Goal: Task Accomplishment & Management: Manage account settings

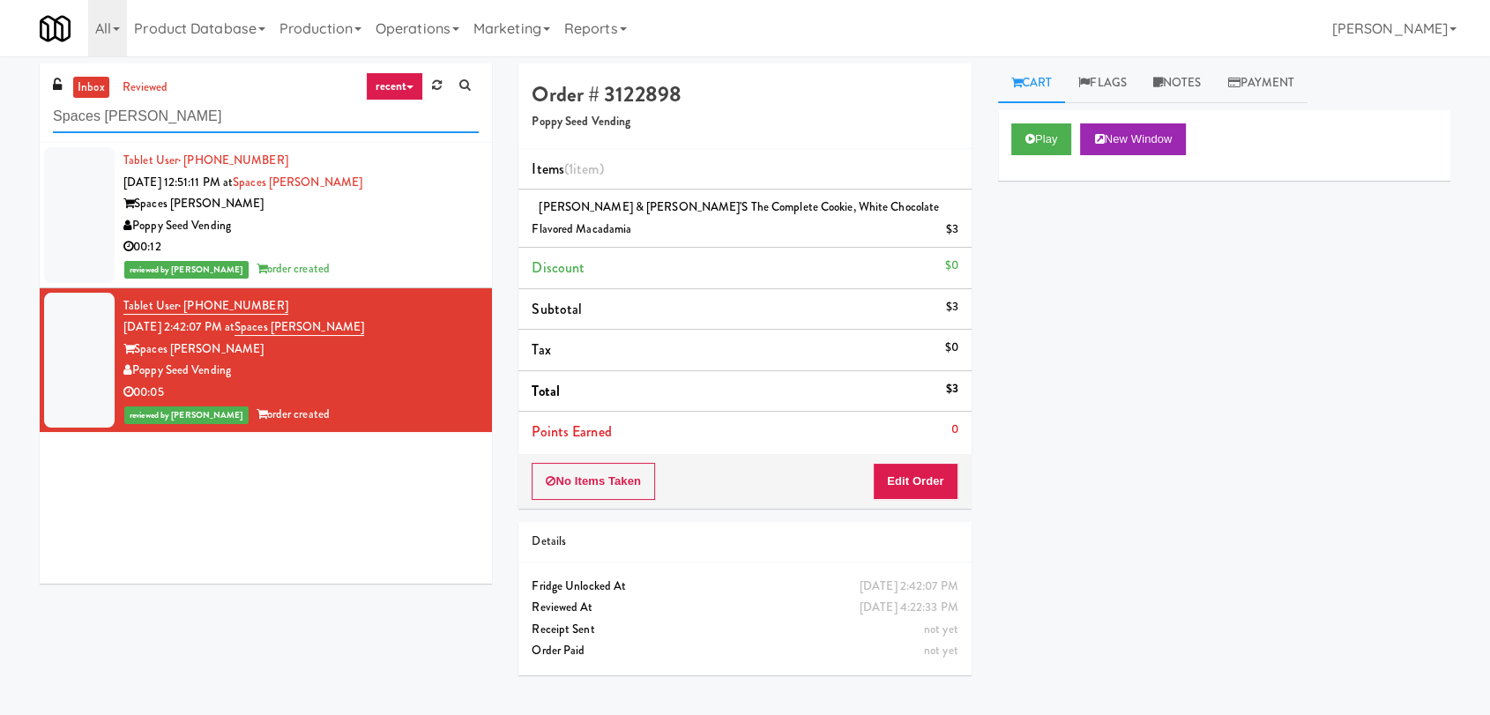
paste input "1401 S State - Right - Ambient"
drag, startPoint x: 192, startPoint y: 121, endPoint x: 0, endPoint y: 138, distance: 193.0
click at [0, 138] on div "inbox reviewed recent all unclear take inventory issue suspicious failed recent…" at bounding box center [745, 385] width 1490 height 644
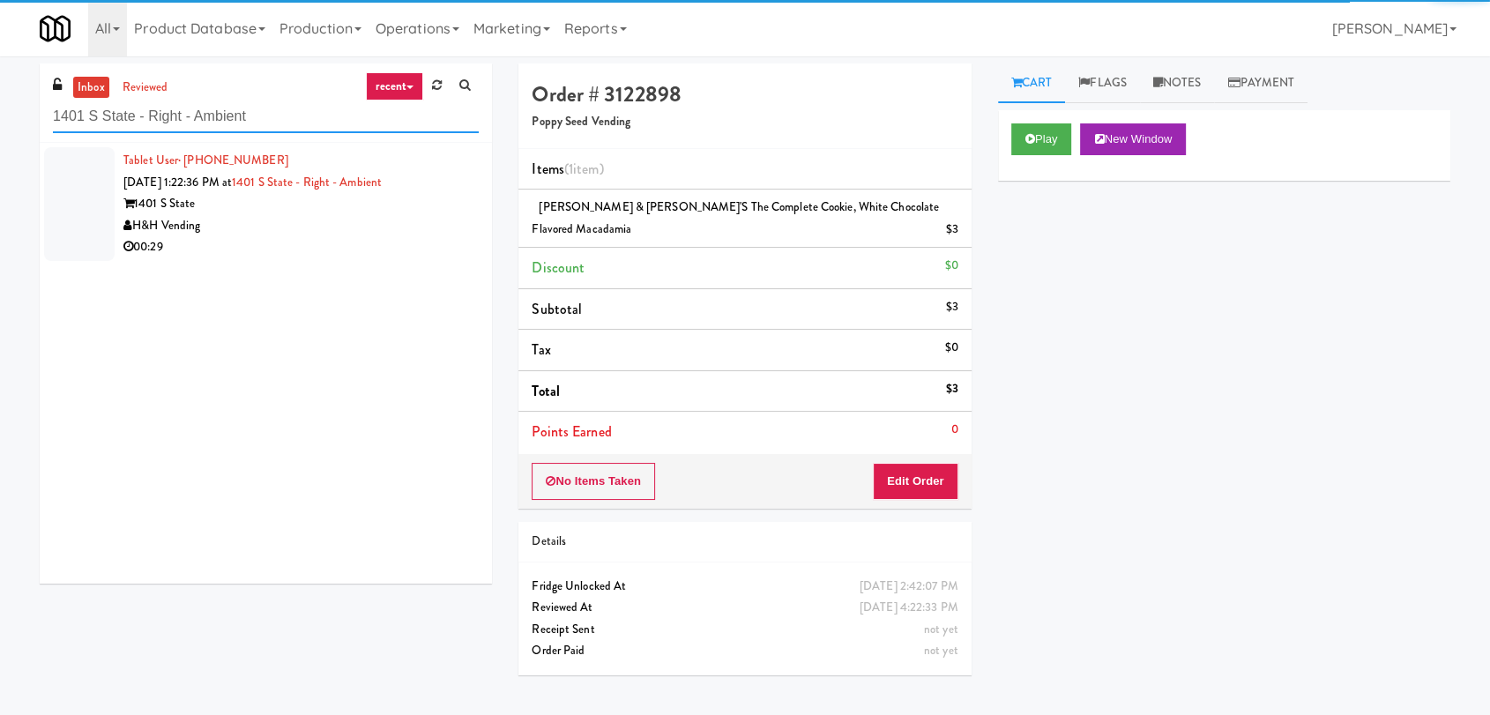
type input "1401 S State - Right - Ambient"
click at [397, 227] on div "H&H Vending" at bounding box center [300, 226] width 355 height 22
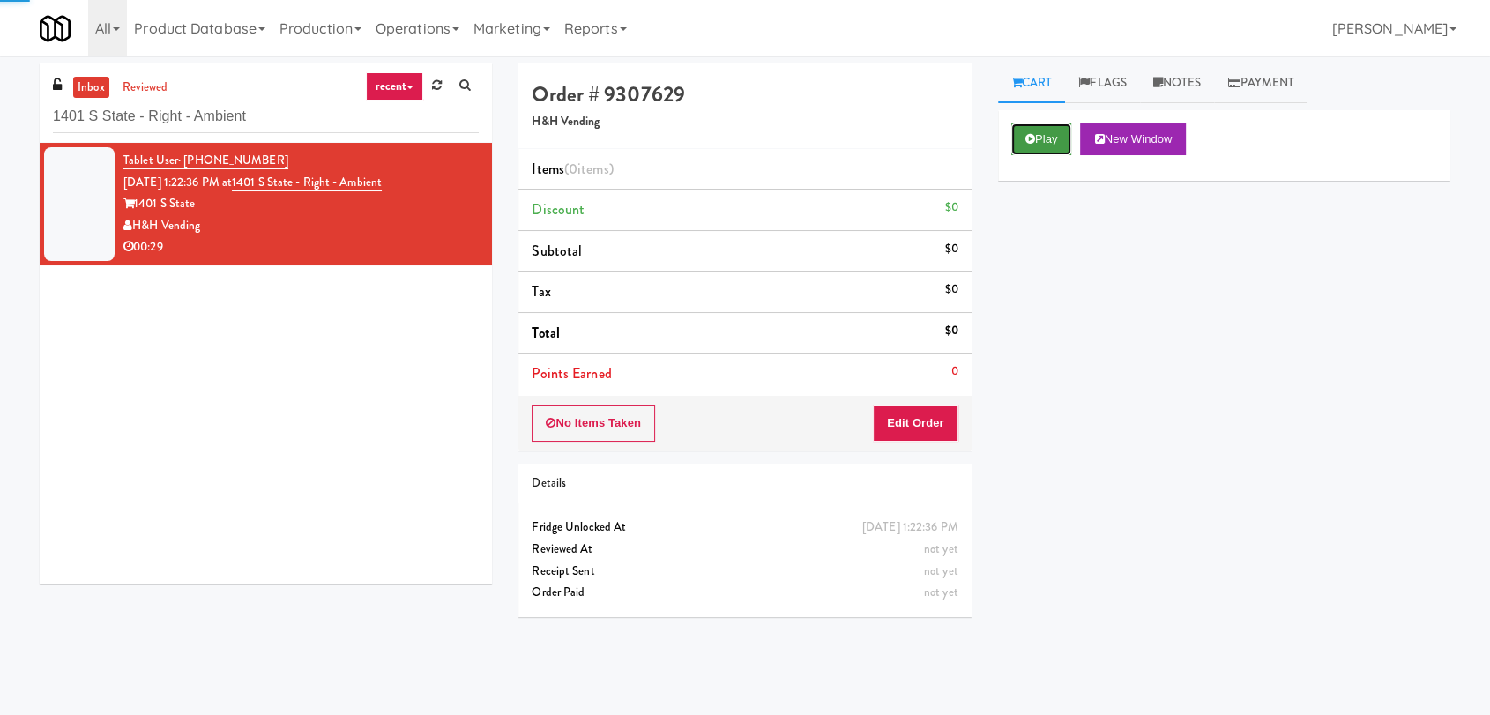
click at [1025, 130] on button "Play" at bounding box center [1041, 139] width 61 height 32
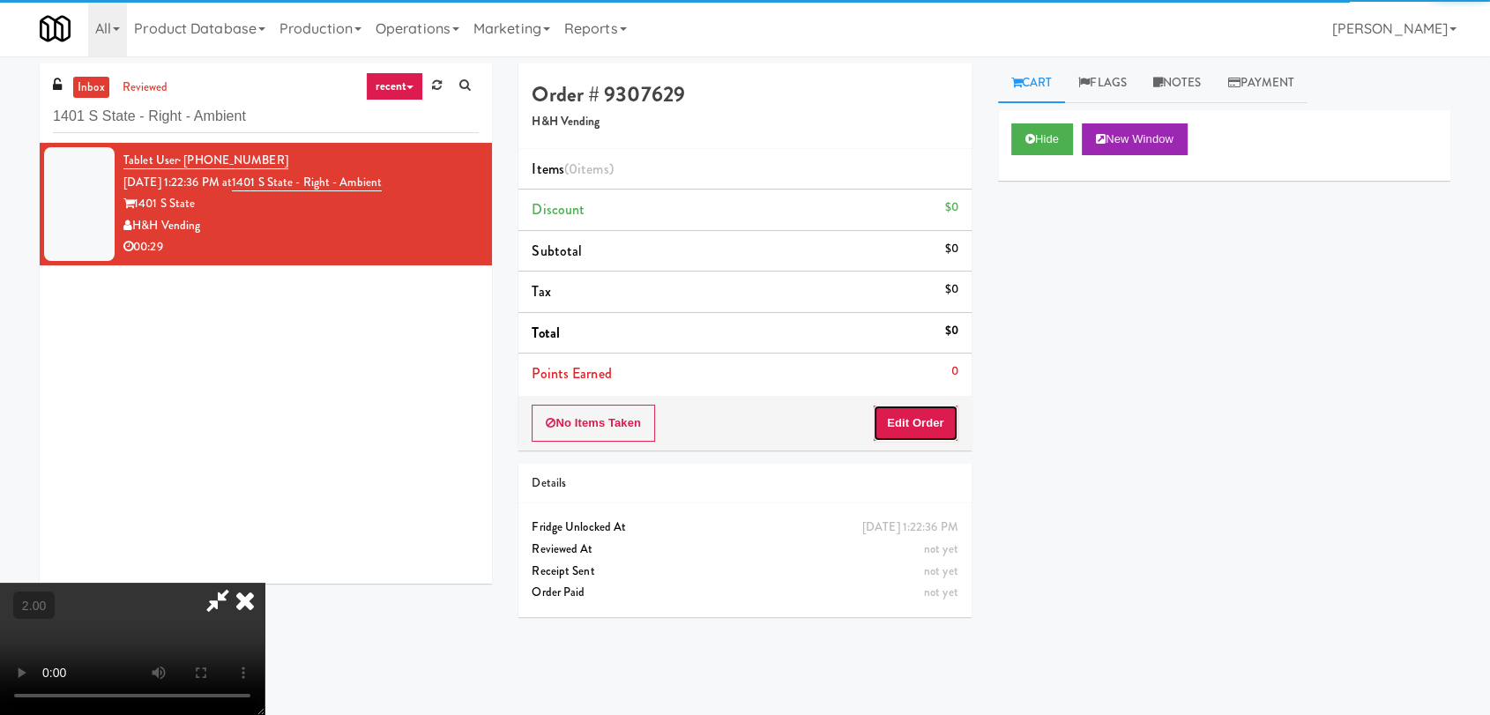
click at [901, 432] on button "Edit Order" at bounding box center [916, 423] width 86 height 37
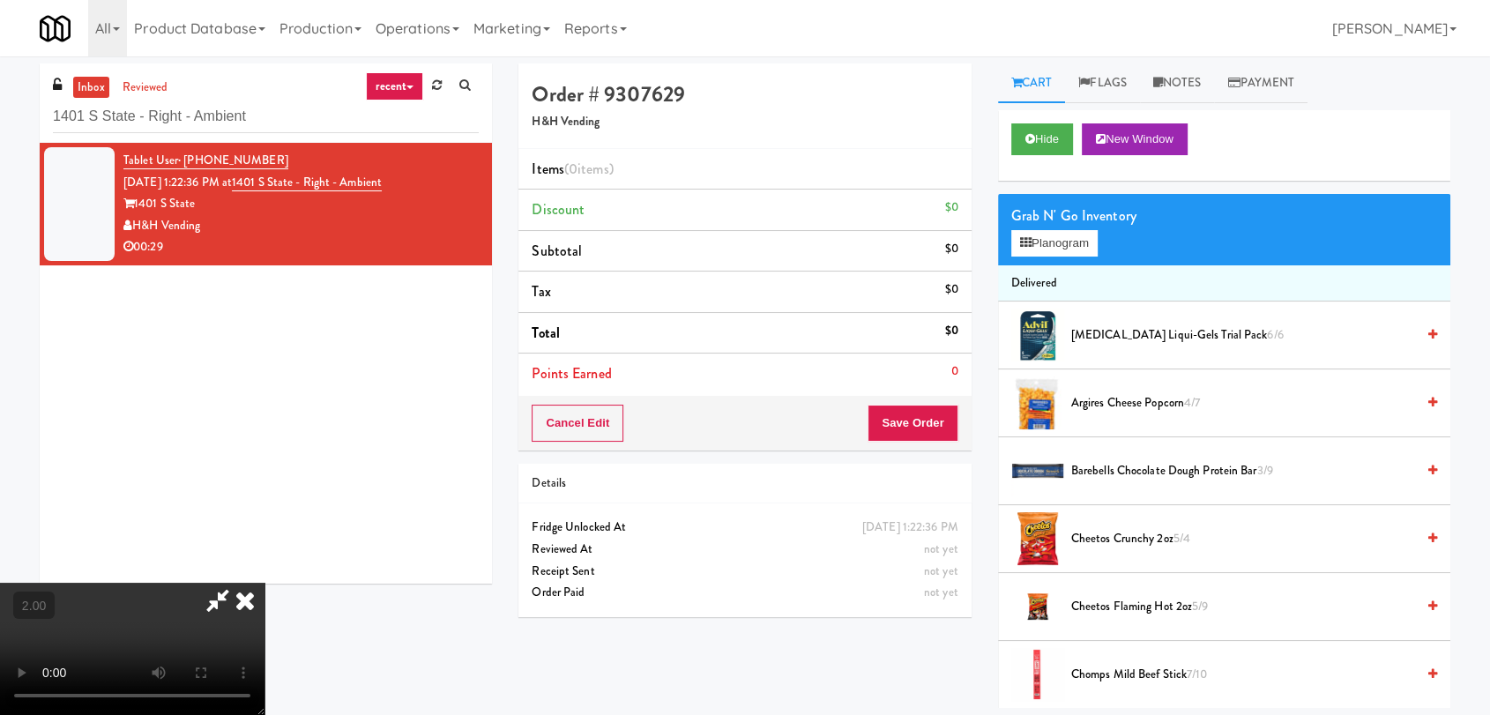
click at [264, 583] on video at bounding box center [132, 649] width 264 height 132
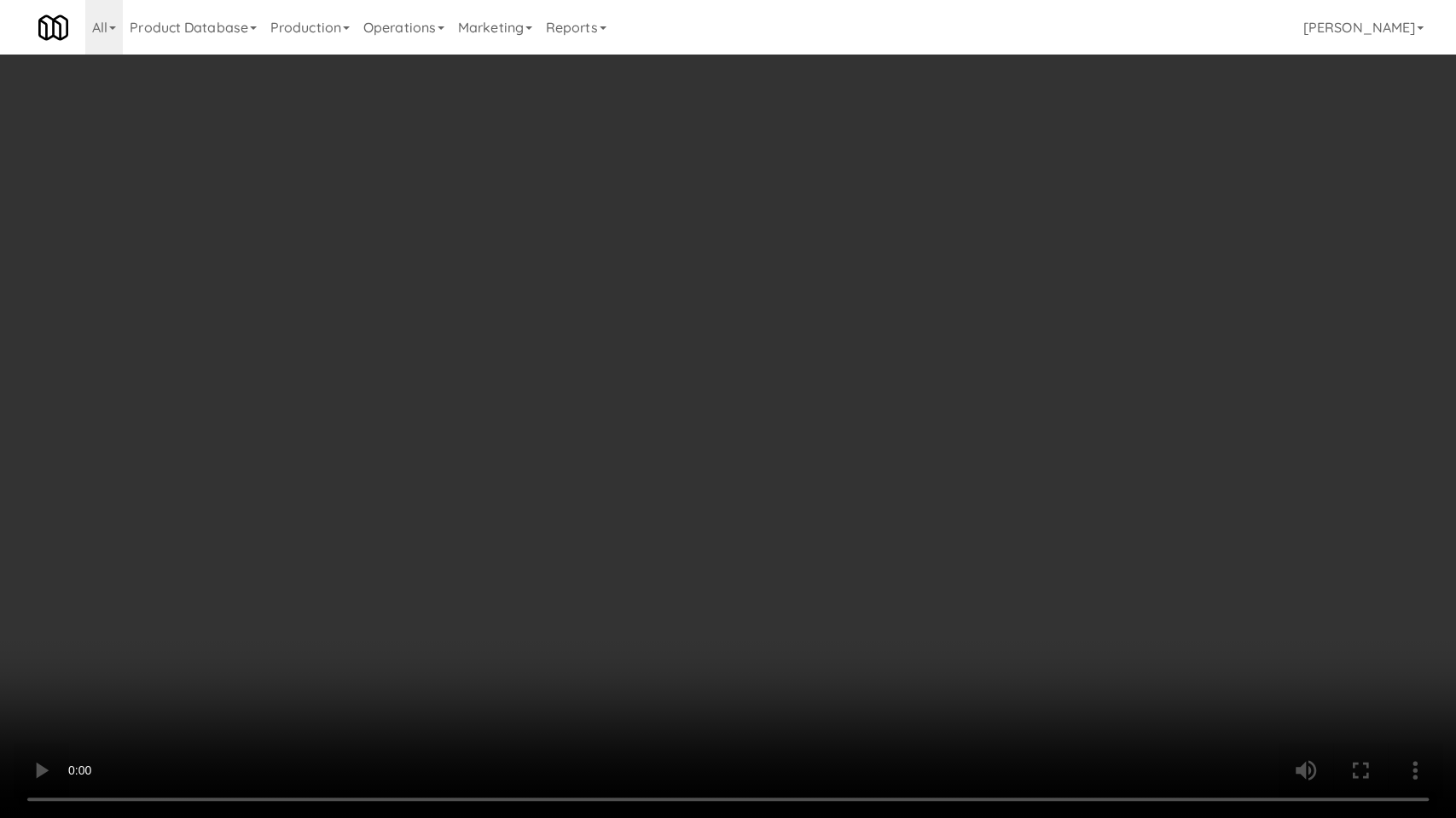
click at [179, 605] on video at bounding box center [728, 409] width 1456 height 818
click at [190, 600] on video at bounding box center [728, 409] width 1456 height 818
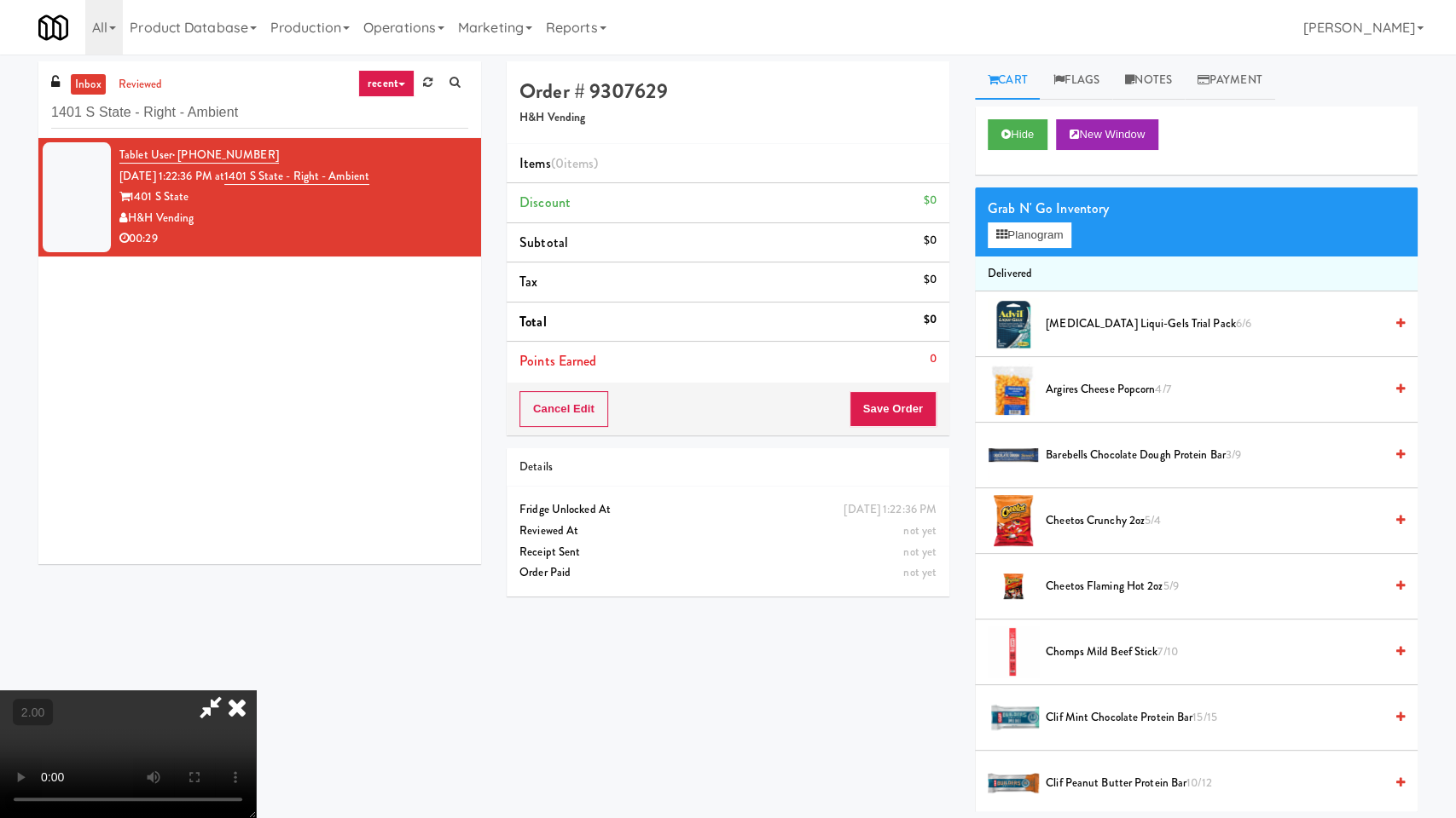
click at [190, 690] on video at bounding box center [128, 754] width 255 height 128
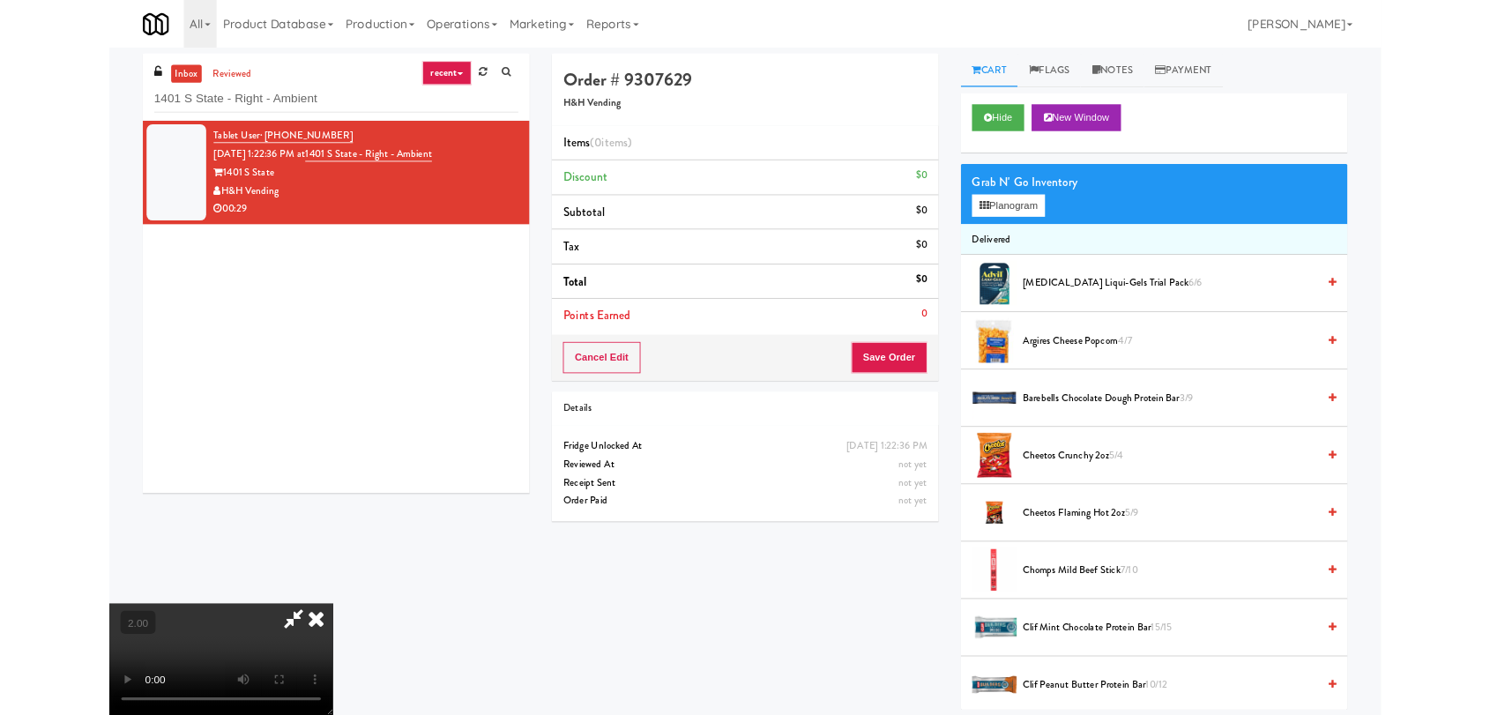
scroll to position [32, 0]
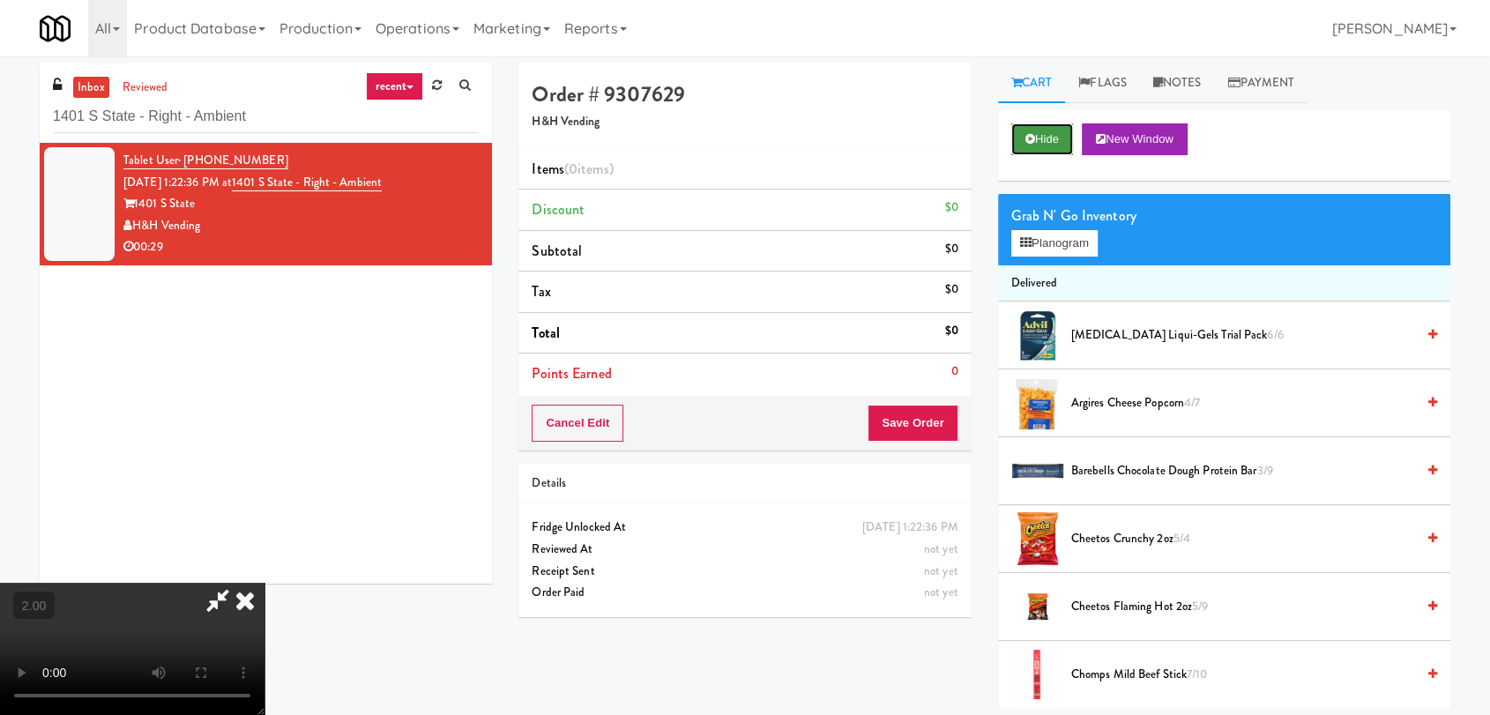
click at [1053, 133] on button "Hide" at bounding box center [1042, 139] width 62 height 32
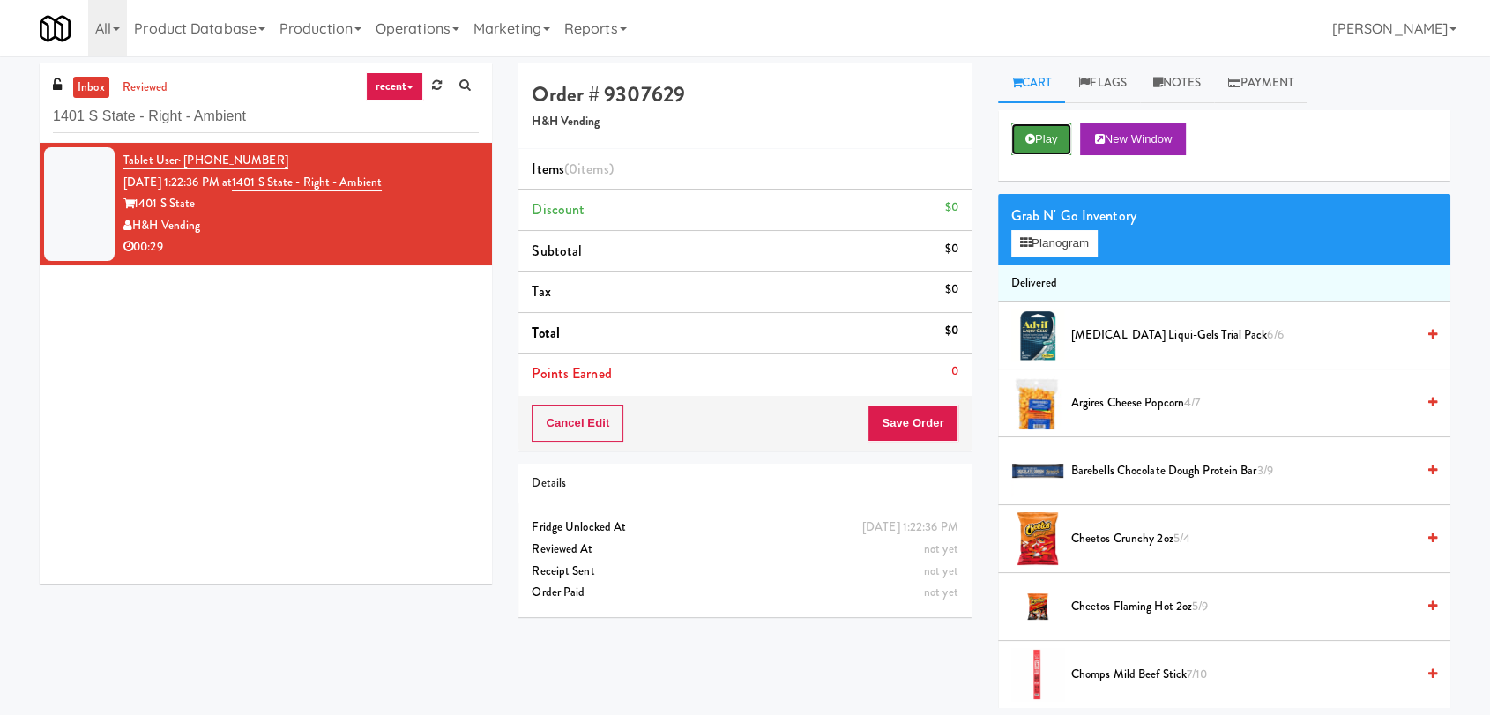
scroll to position [0, 0]
click at [1053, 133] on button "Play" at bounding box center [1041, 139] width 61 height 32
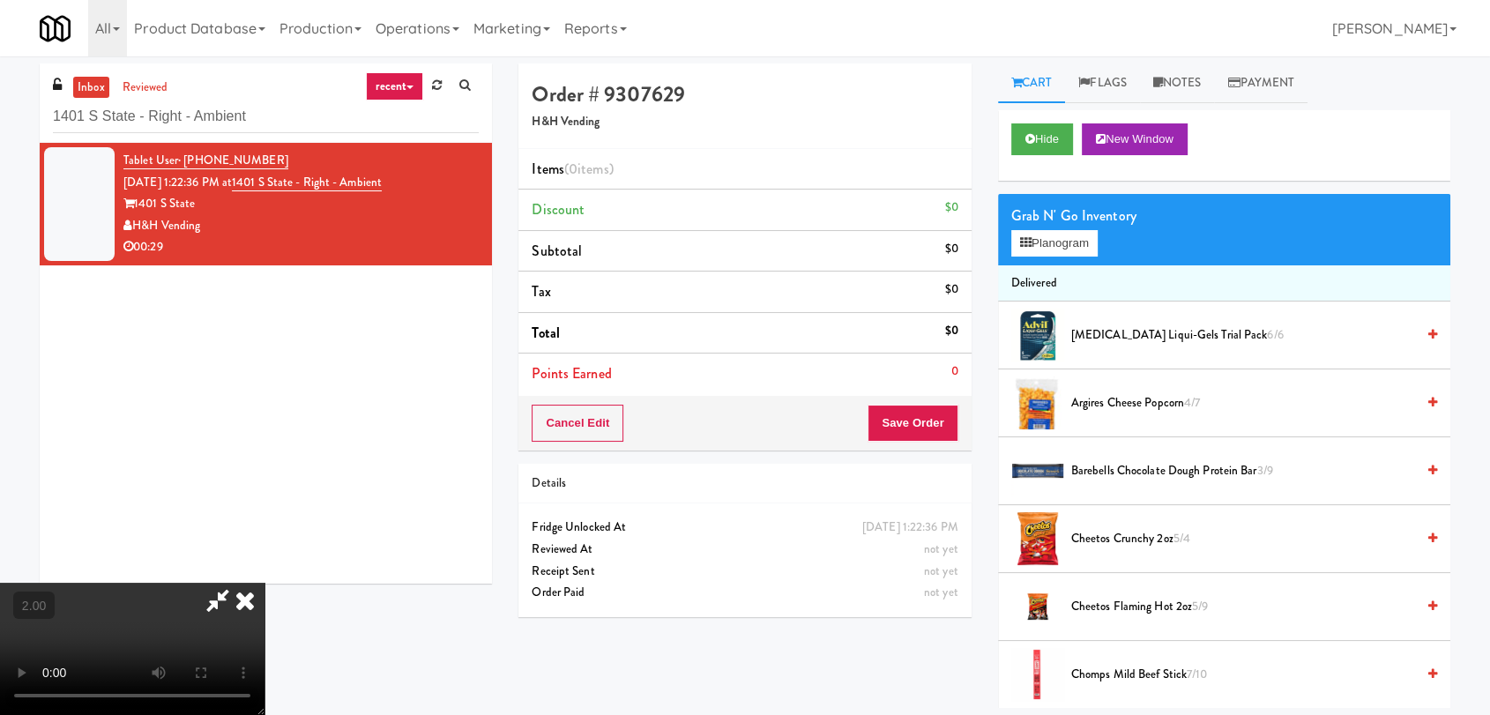
click at [264, 583] on video at bounding box center [132, 649] width 264 height 132
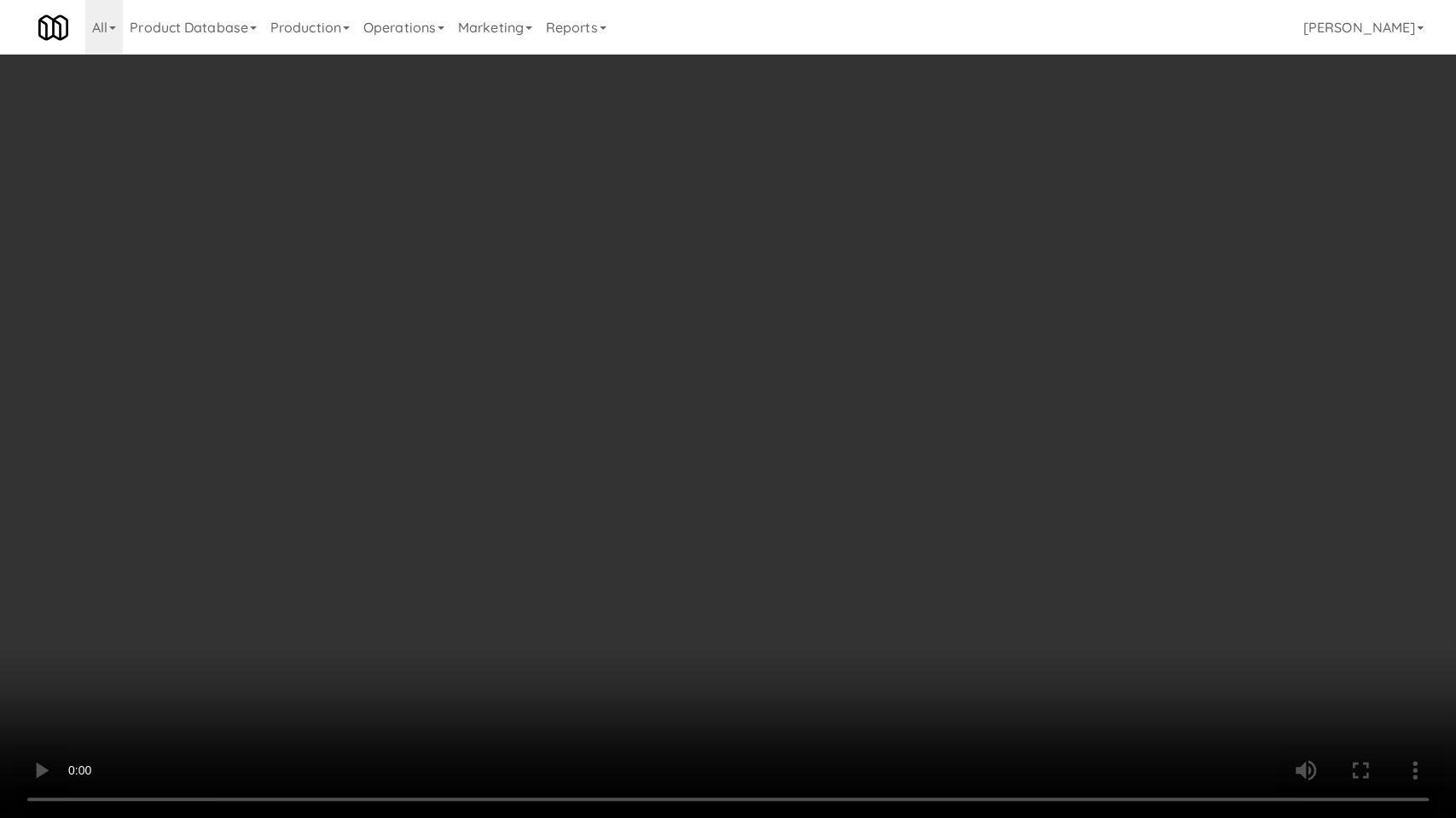
click at [863, 479] on video at bounding box center [728, 409] width 1456 height 818
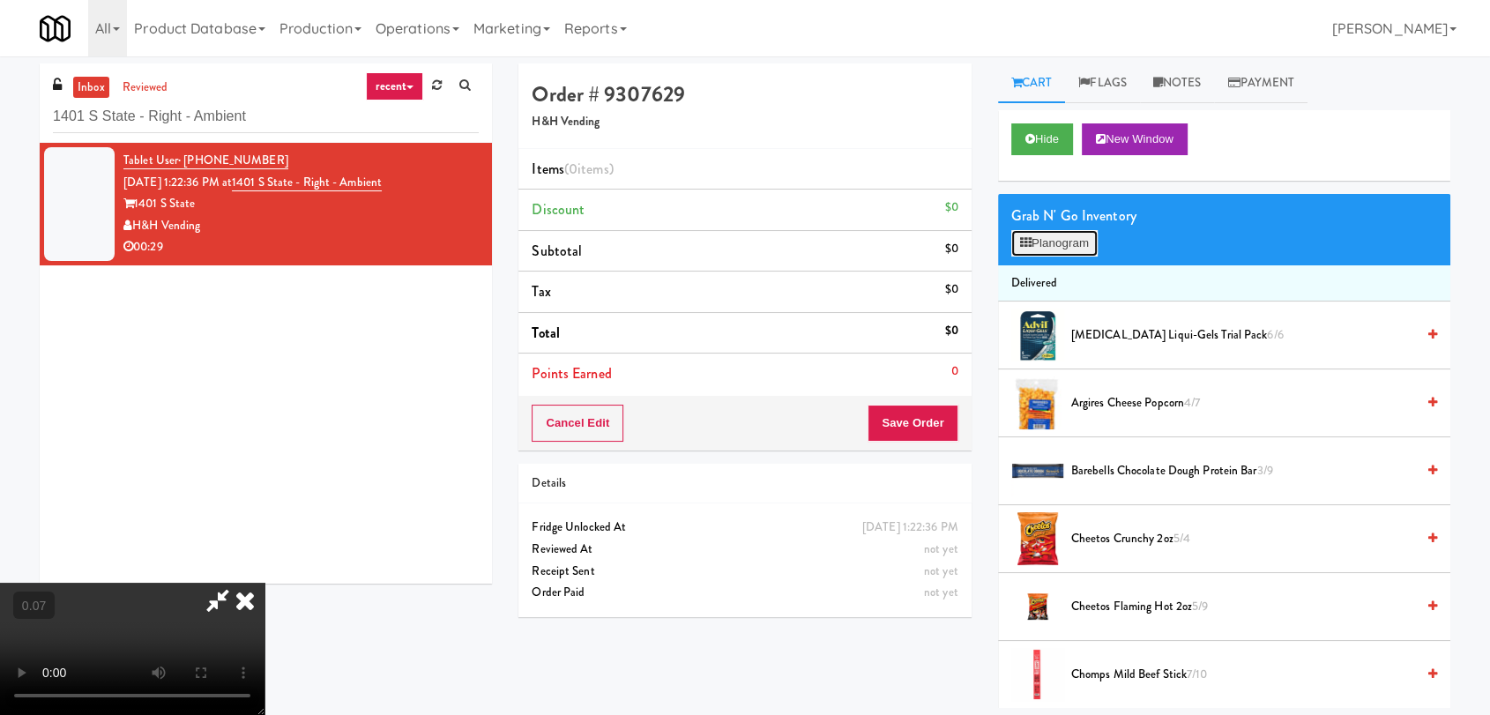
click at [1067, 235] on button "Planogram" at bounding box center [1054, 243] width 86 height 26
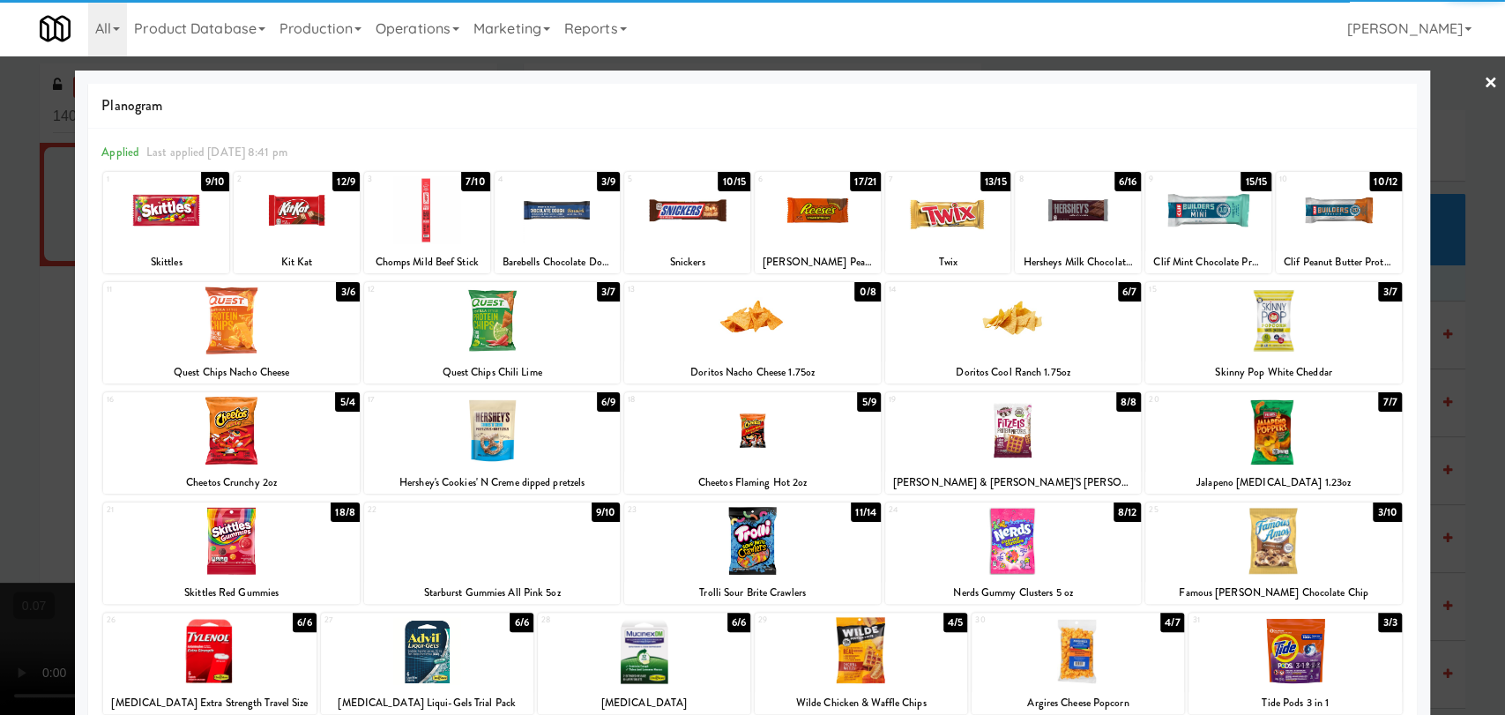
click at [310, 450] on div at bounding box center [231, 431] width 256 height 68
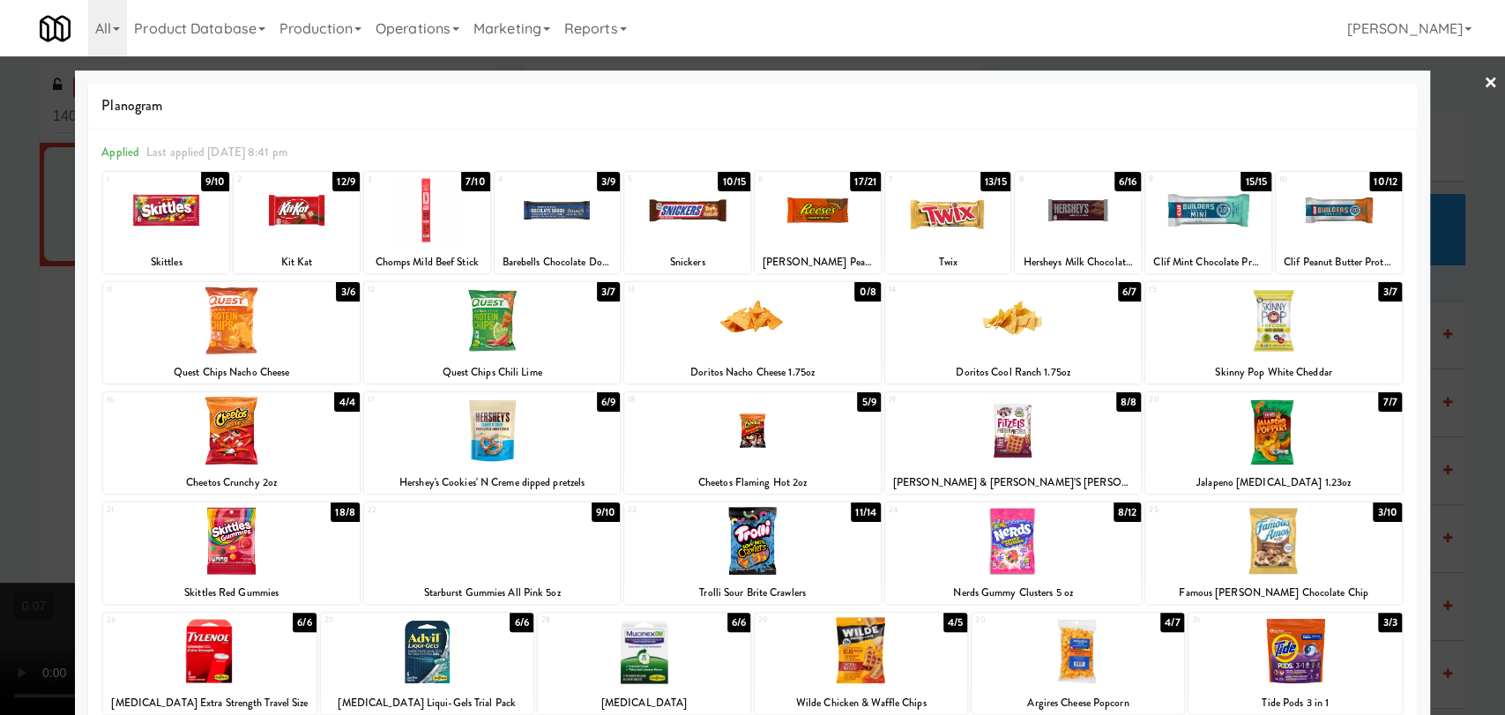
click at [1267, 332] on div at bounding box center [1273, 320] width 256 height 68
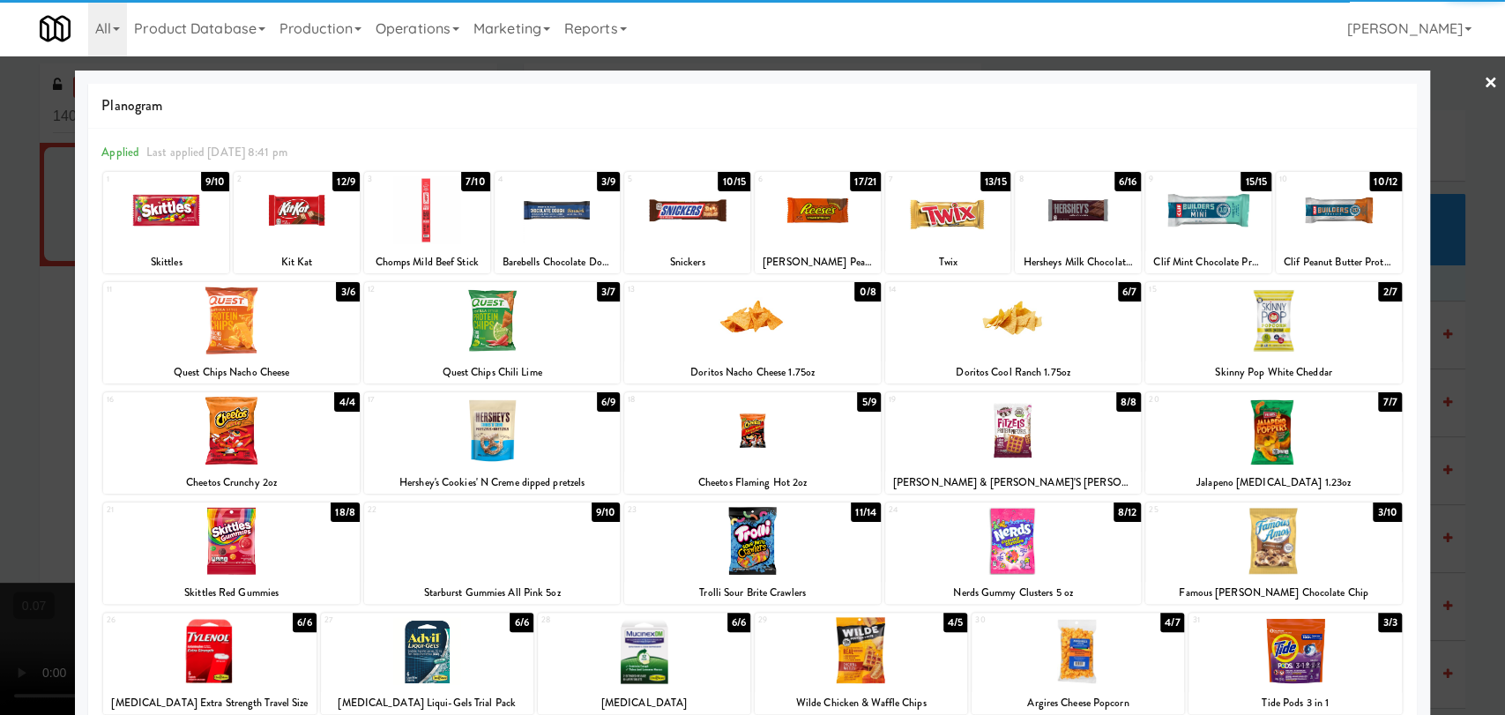
click at [0, 242] on div at bounding box center [752, 357] width 1505 height 715
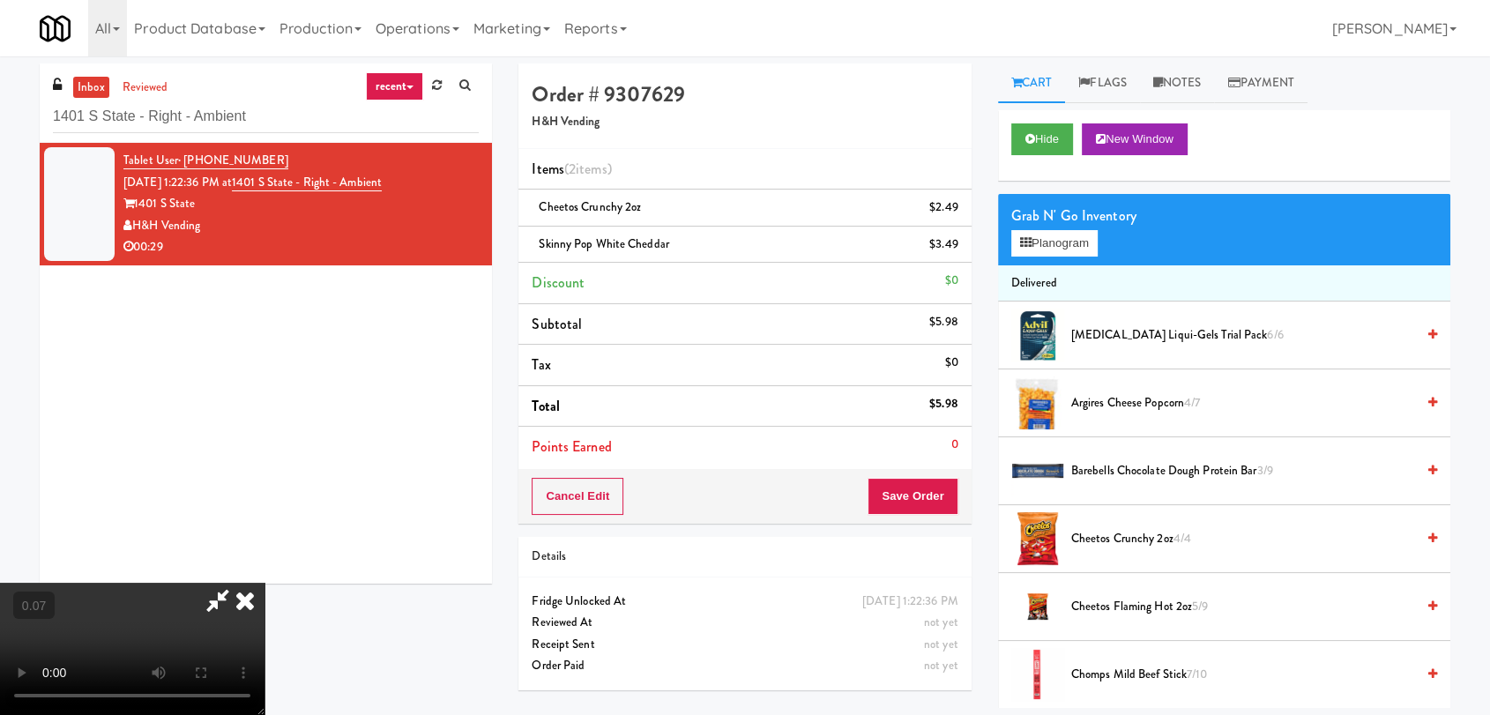
click at [158, 583] on video at bounding box center [132, 649] width 264 height 132
click at [264, 583] on video at bounding box center [132, 649] width 264 height 132
click at [1042, 222] on div "Grab N' Go Inventory" at bounding box center [1224, 216] width 426 height 26
click at [1046, 248] on button "Planogram" at bounding box center [1054, 243] width 86 height 26
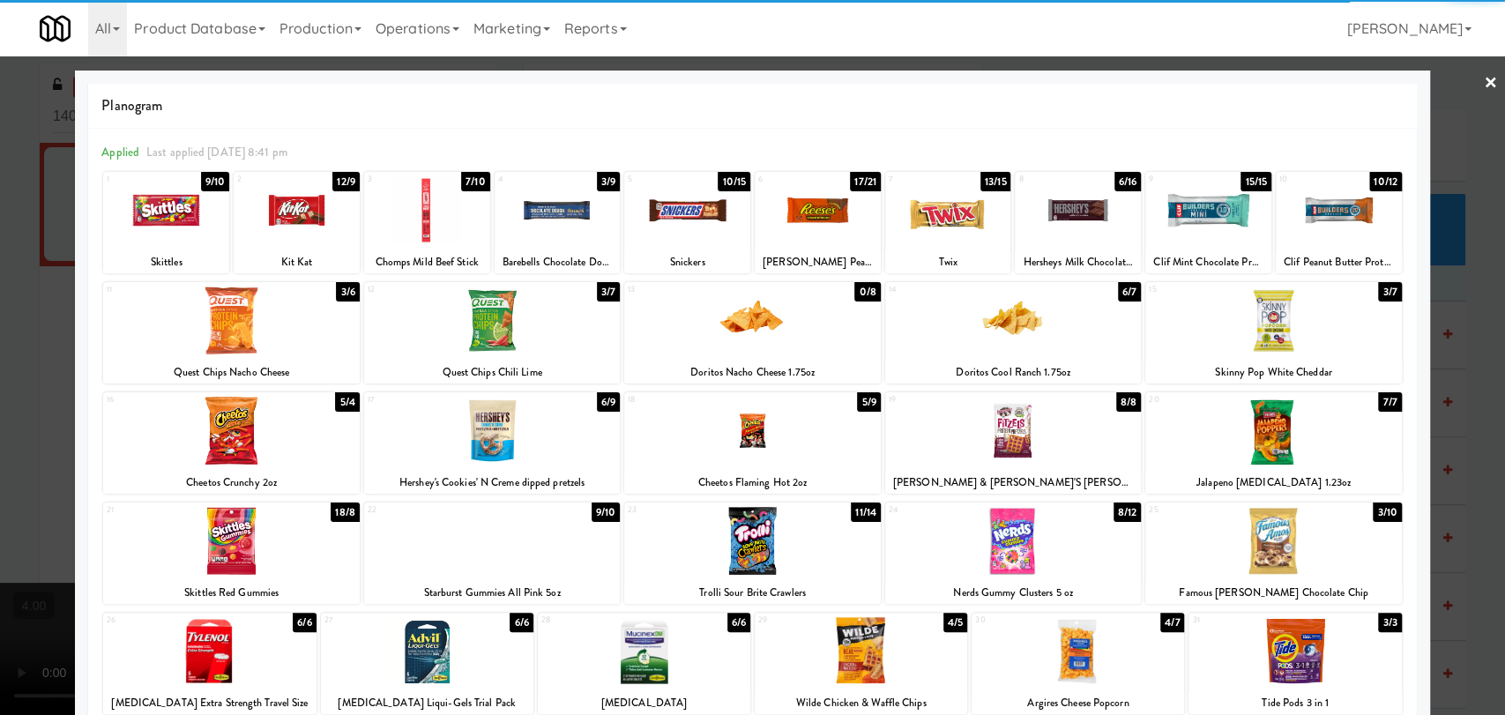
click at [302, 225] on div at bounding box center [297, 210] width 126 height 68
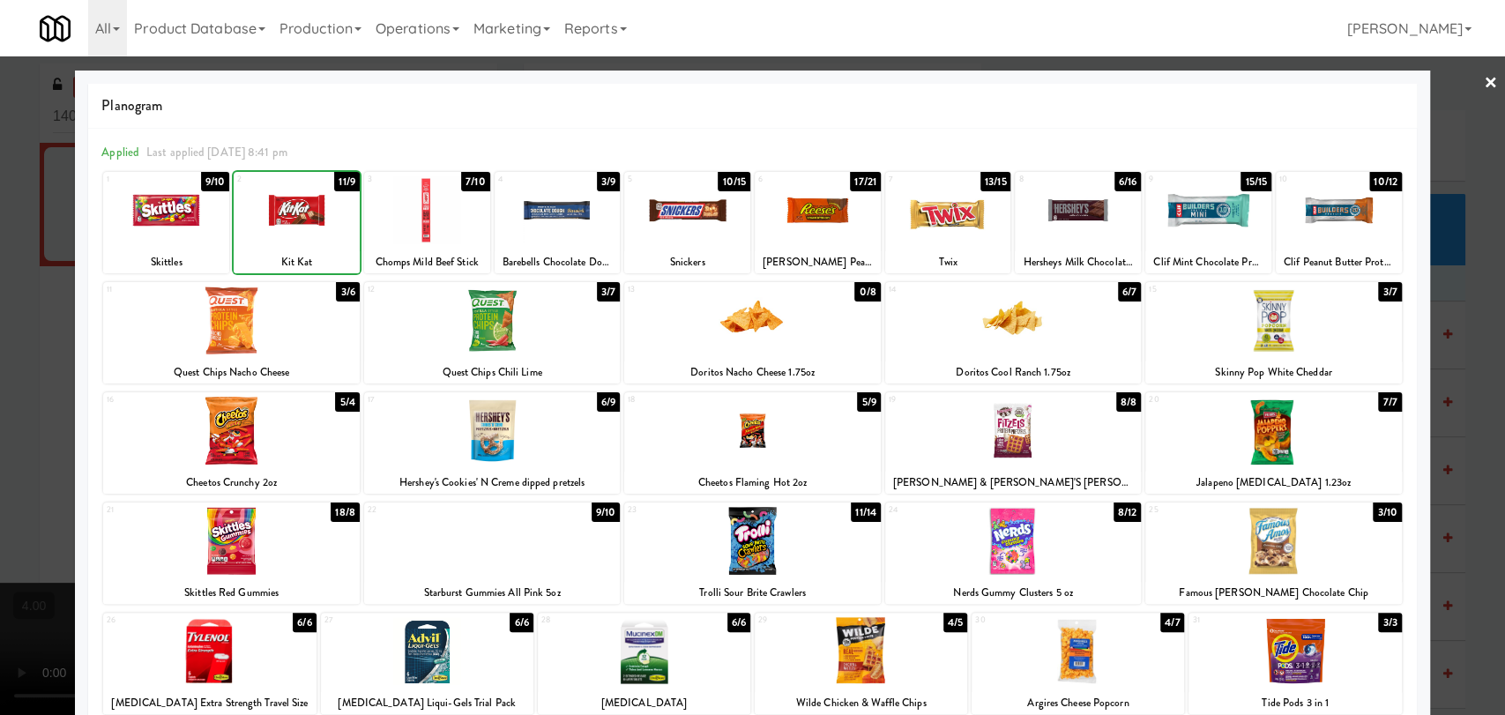
click at [0, 249] on div at bounding box center [752, 357] width 1505 height 715
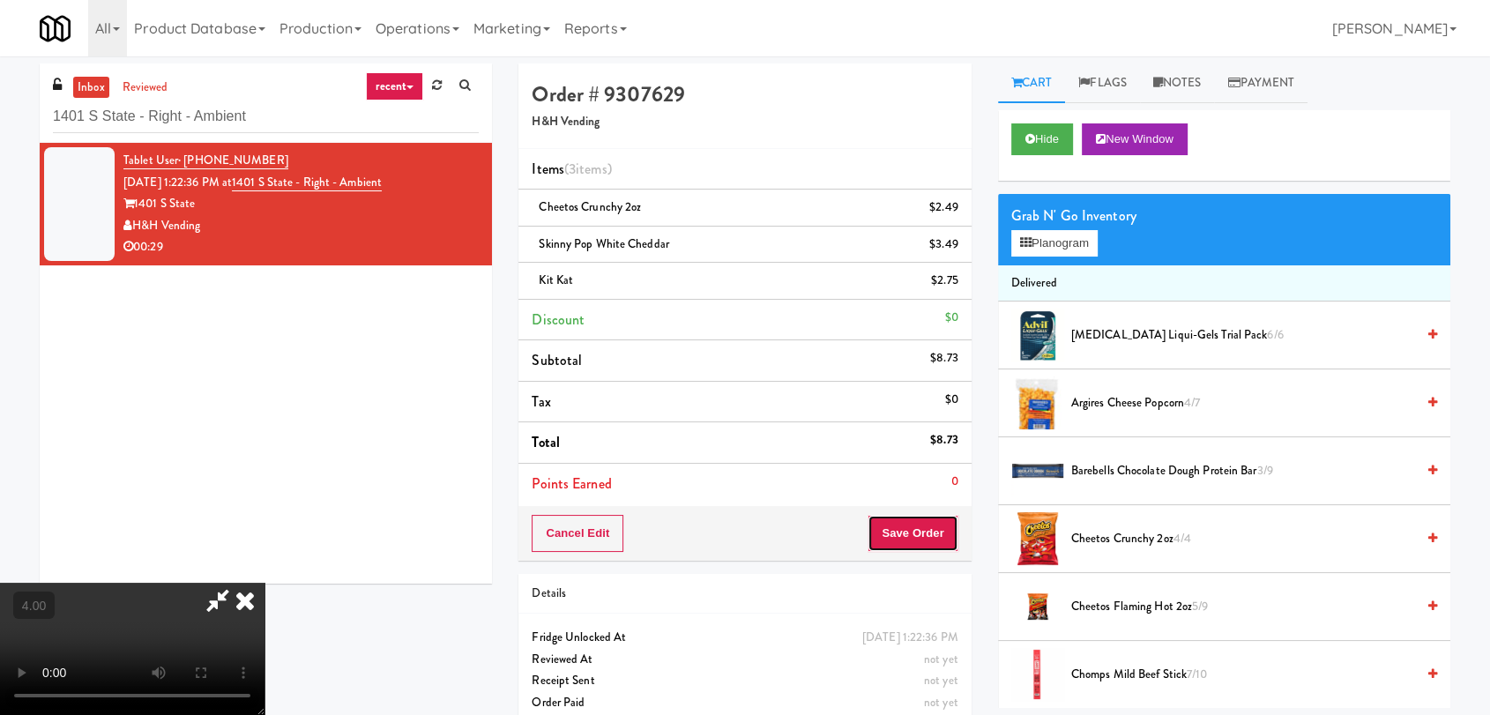
click at [917, 531] on button "Save Order" at bounding box center [912, 533] width 90 height 37
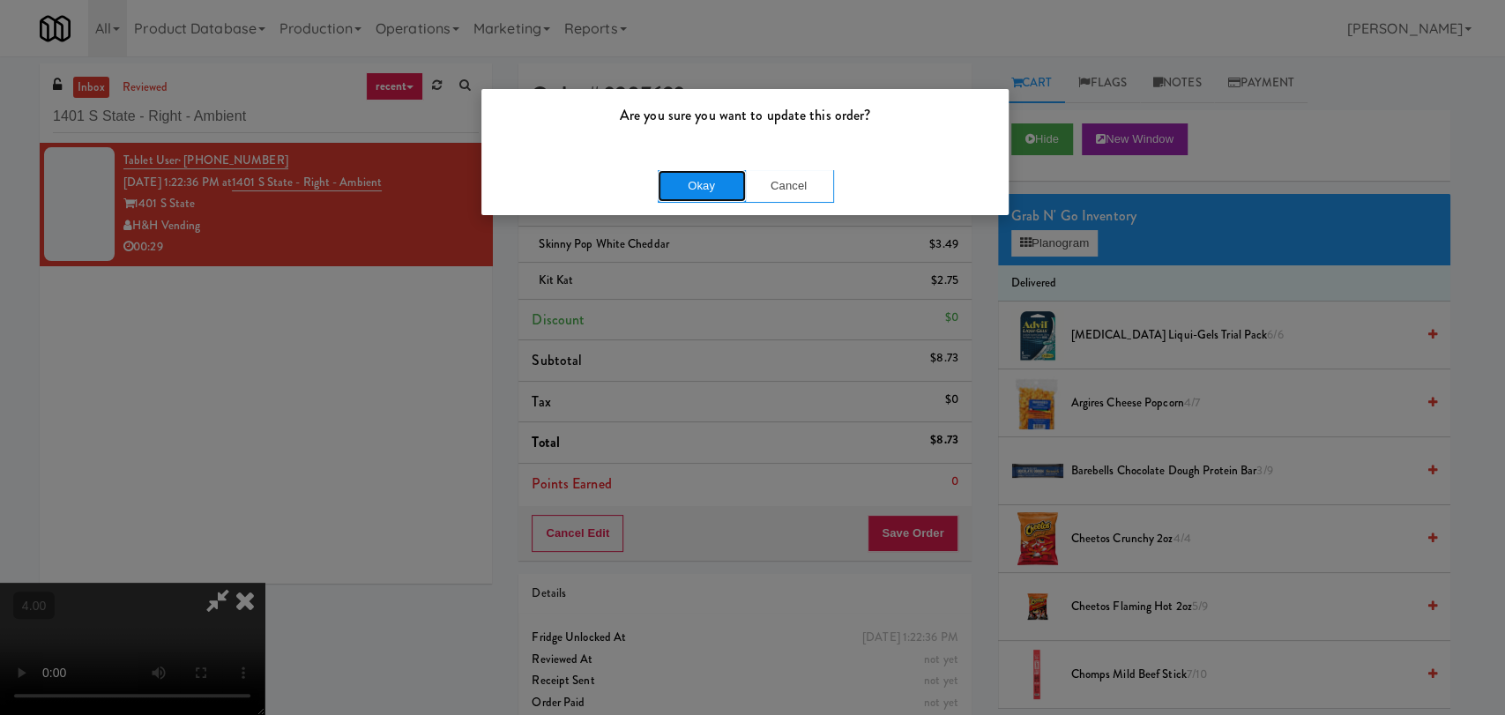
click at [676, 195] on button "Okay" at bounding box center [702, 186] width 88 height 32
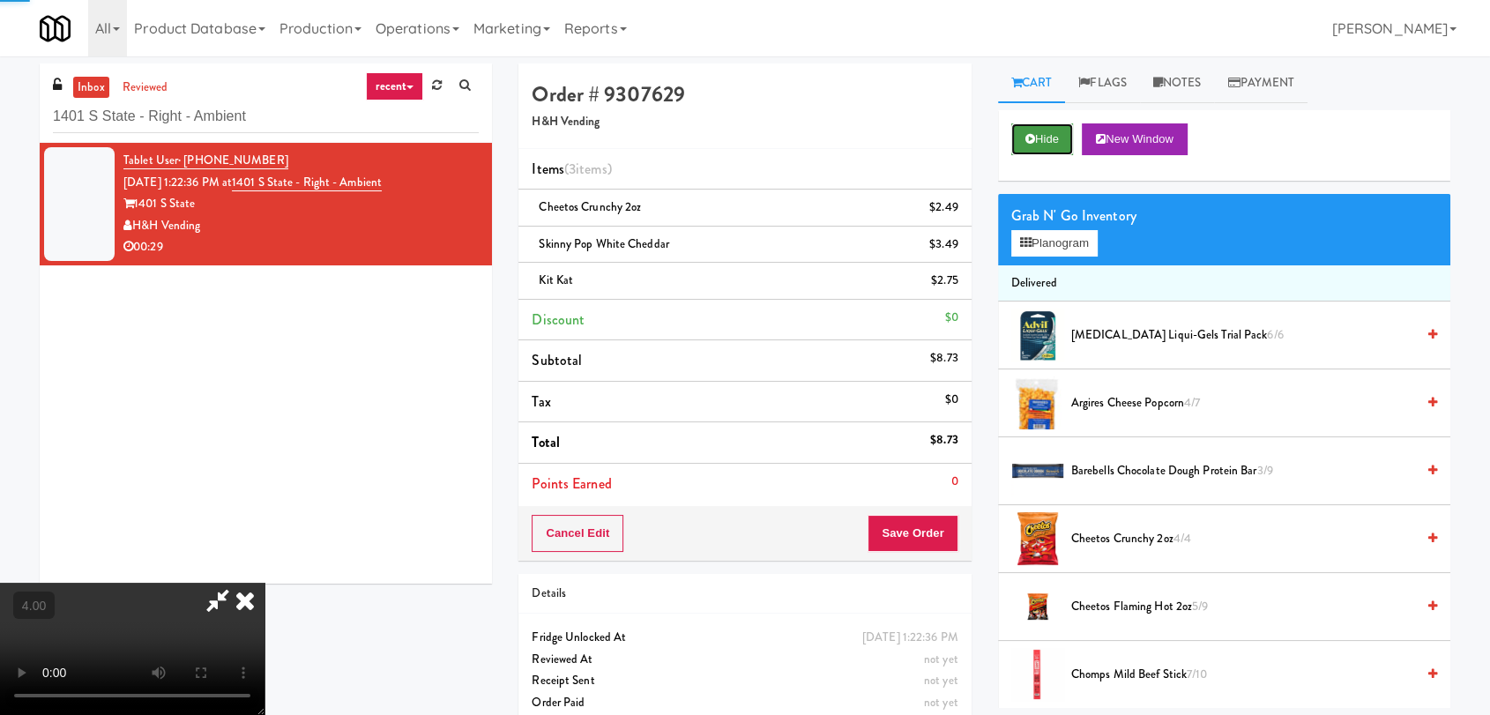
click at [1026, 141] on icon at bounding box center [1030, 138] width 10 height 11
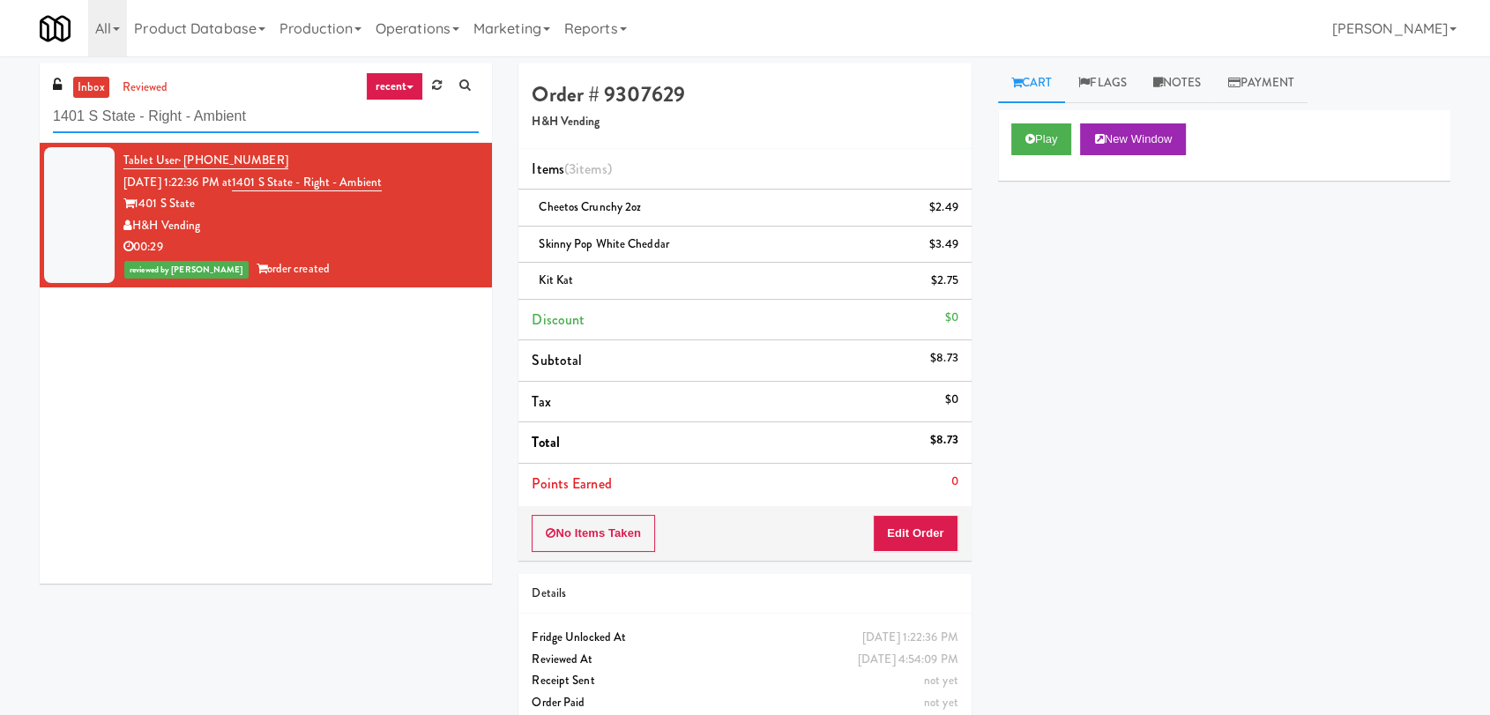
paste input "[GEOGRAPHIC_DATA][PERSON_NAME][MEDICAL_DATA]"
drag, startPoint x: 322, startPoint y: 112, endPoint x: 24, endPoint y: 128, distance: 298.4
click at [24, 128] on div "inbox reviewed recent all unclear take inventory issue suspicious failed recent…" at bounding box center [745, 401] width 1490 height 677
type input "[GEOGRAPHIC_DATA][PERSON_NAME][MEDICAL_DATA]"
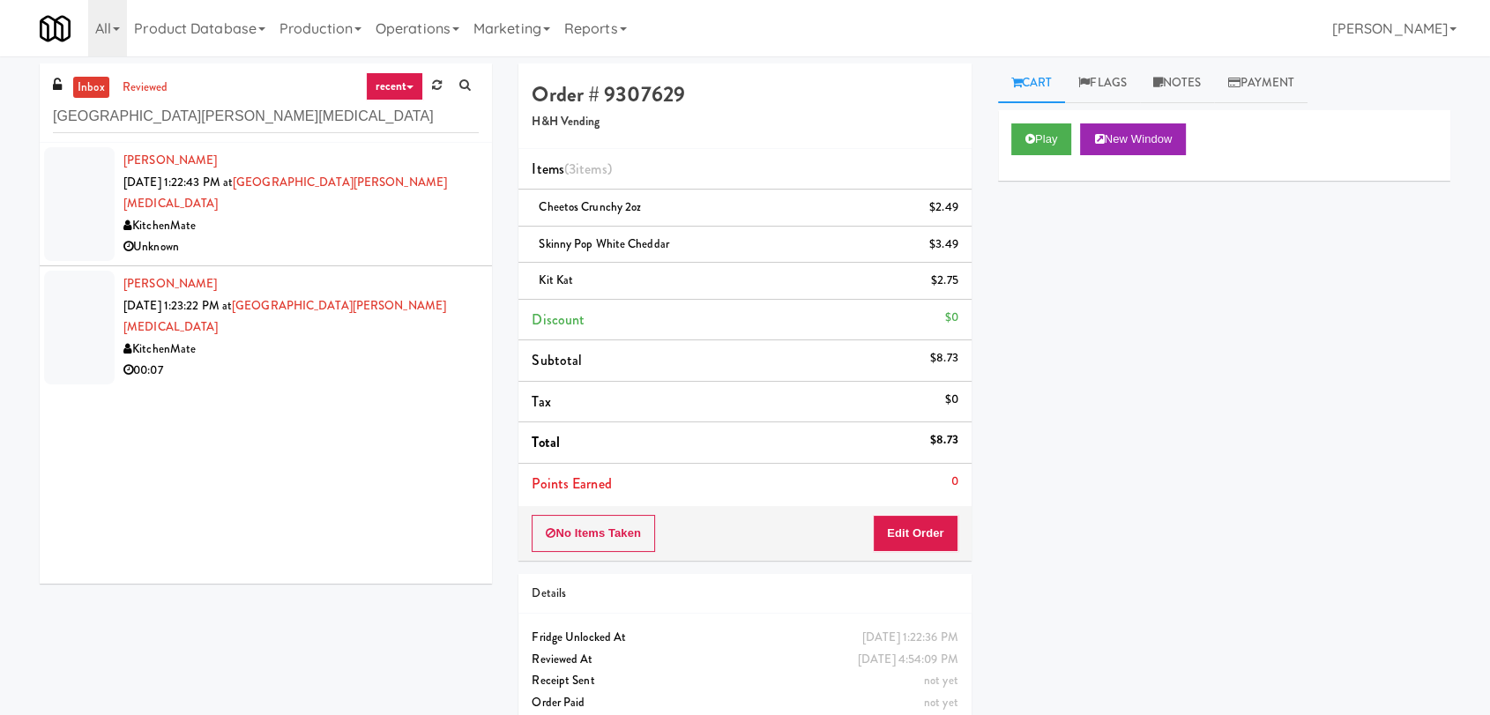
click at [368, 237] on li "[PERSON_NAME] [DATE] 1:22:43 PM at [GEOGRAPHIC_DATA][PERSON_NAME][MEDICAL_DATA]…" at bounding box center [266, 204] width 452 height 123
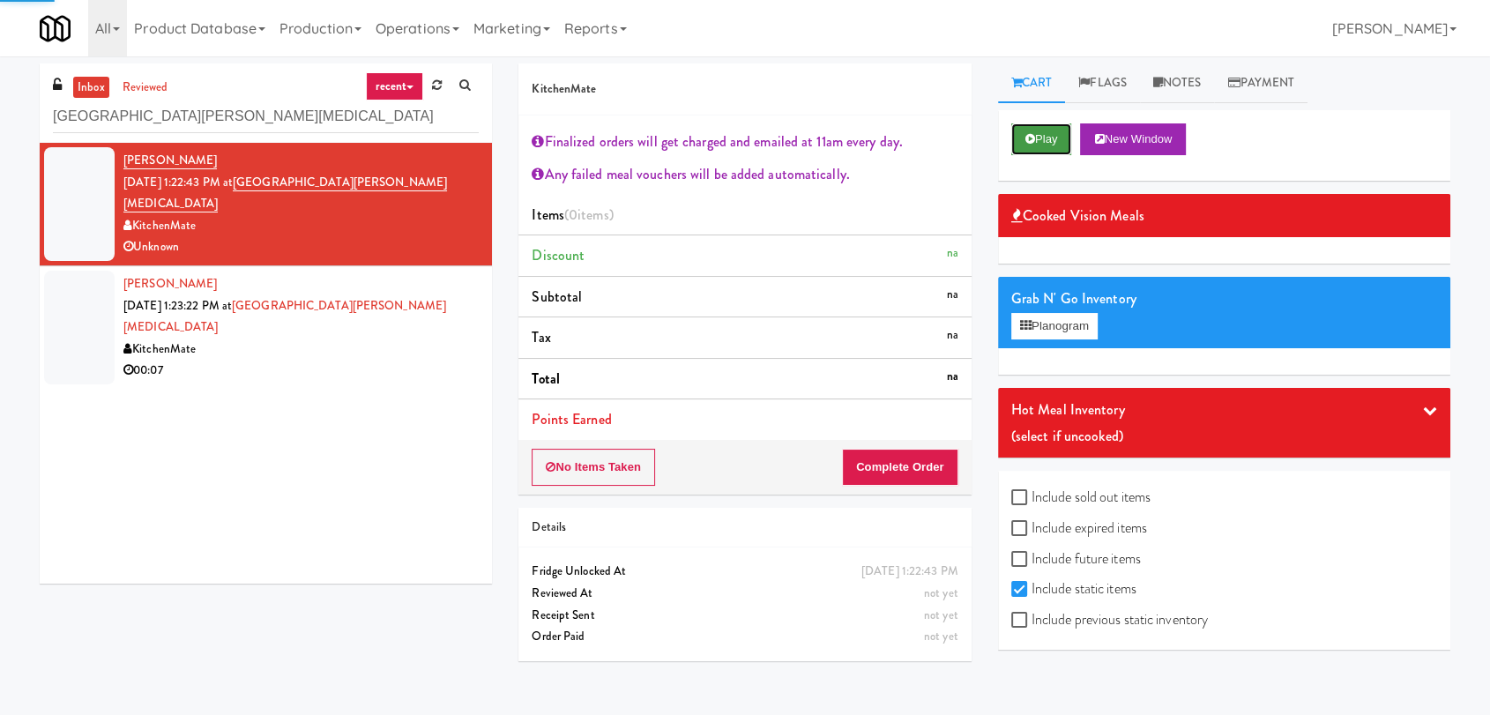
click at [1055, 145] on button "Play" at bounding box center [1041, 139] width 61 height 32
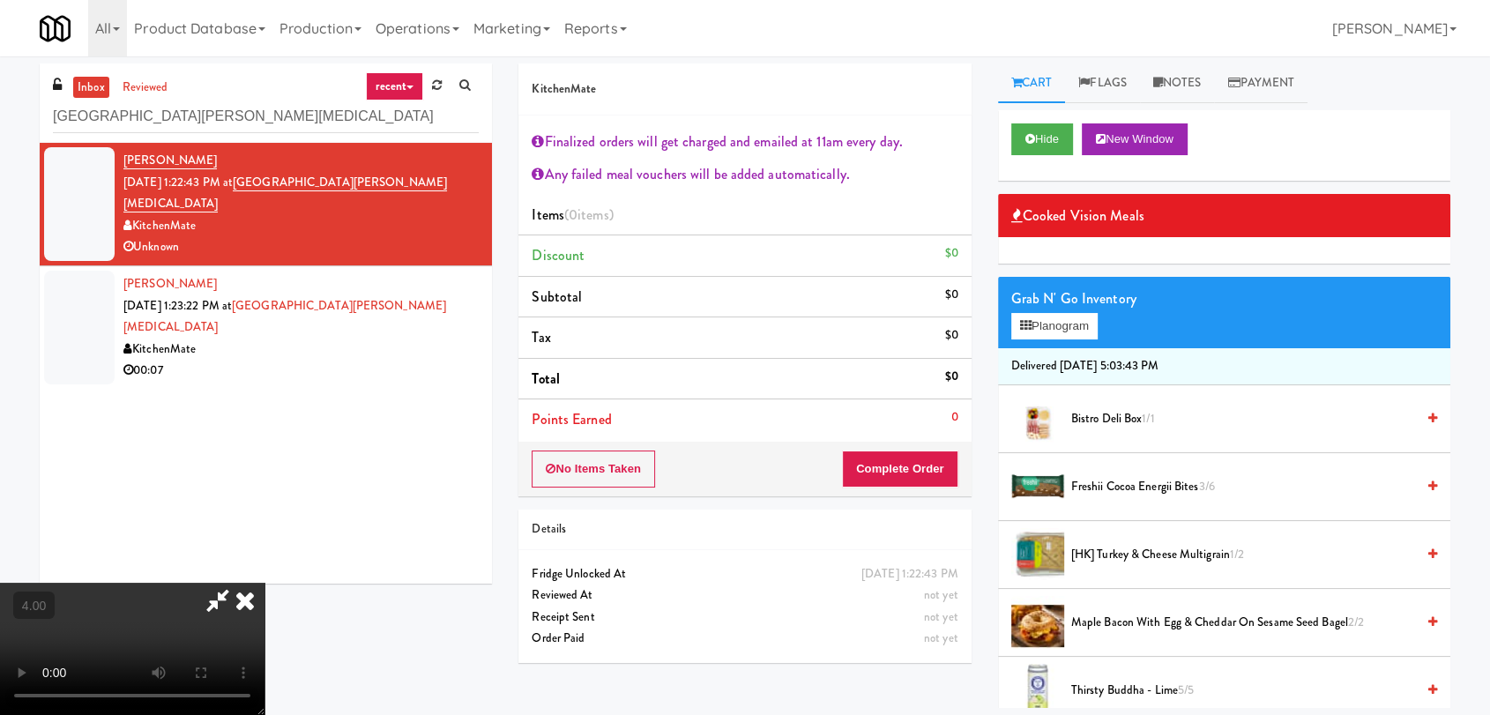
click at [264, 583] on video at bounding box center [132, 649] width 264 height 132
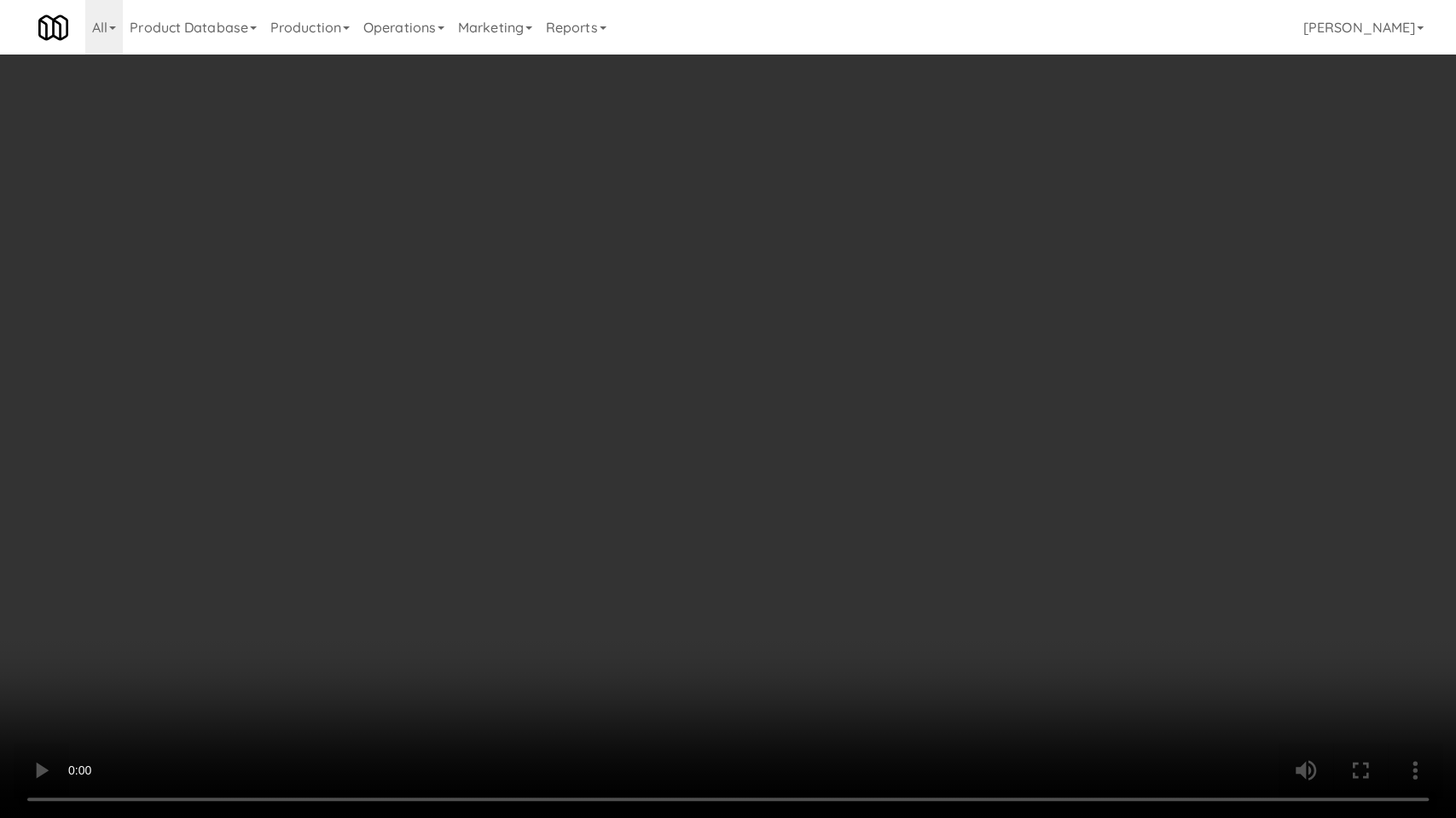
click at [396, 478] on video at bounding box center [728, 409] width 1456 height 818
click at [430, 486] on video at bounding box center [728, 409] width 1456 height 818
click at [587, 493] on video at bounding box center [728, 409] width 1456 height 818
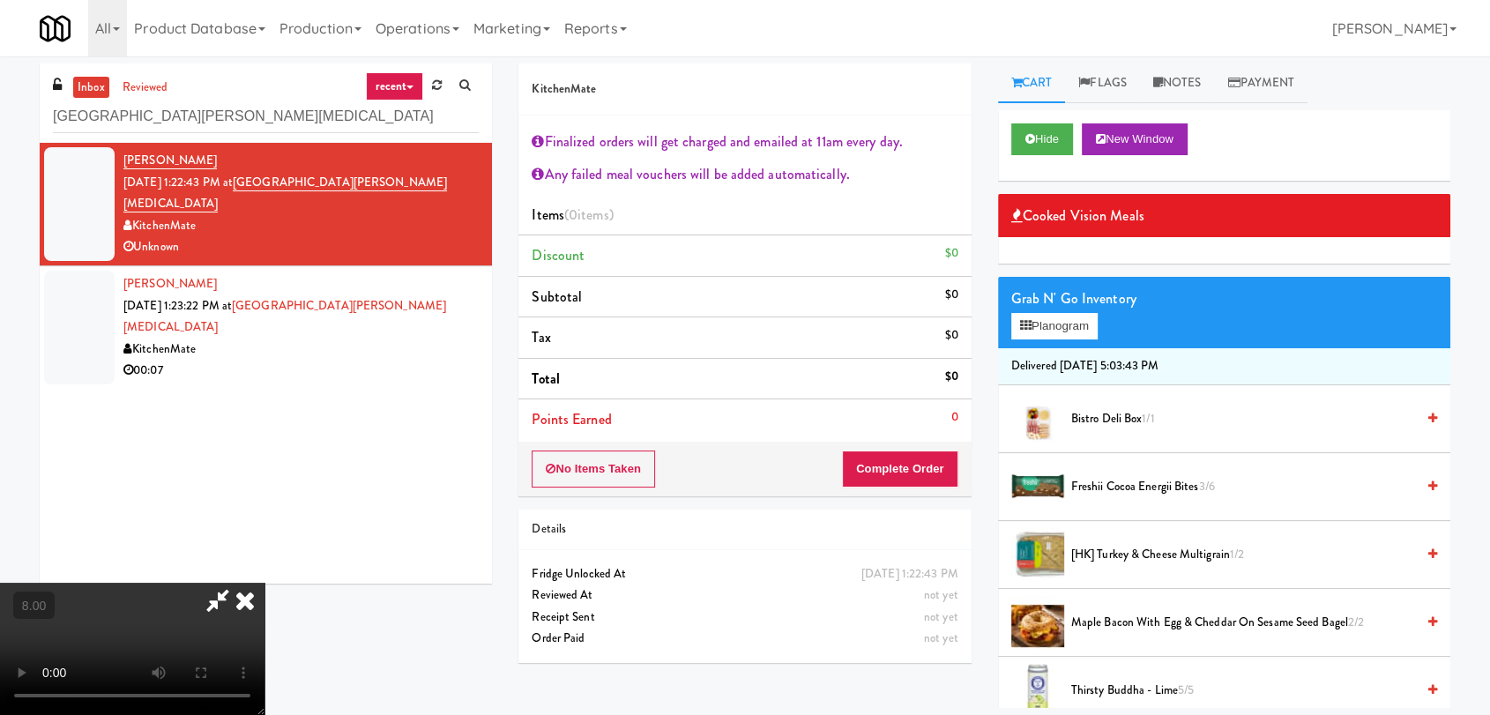
click at [264, 583] on video at bounding box center [132, 649] width 264 height 132
drag, startPoint x: 397, startPoint y: 464, endPoint x: 388, endPoint y: 461, distance: 9.2
click at [264, 583] on video at bounding box center [132, 649] width 264 height 132
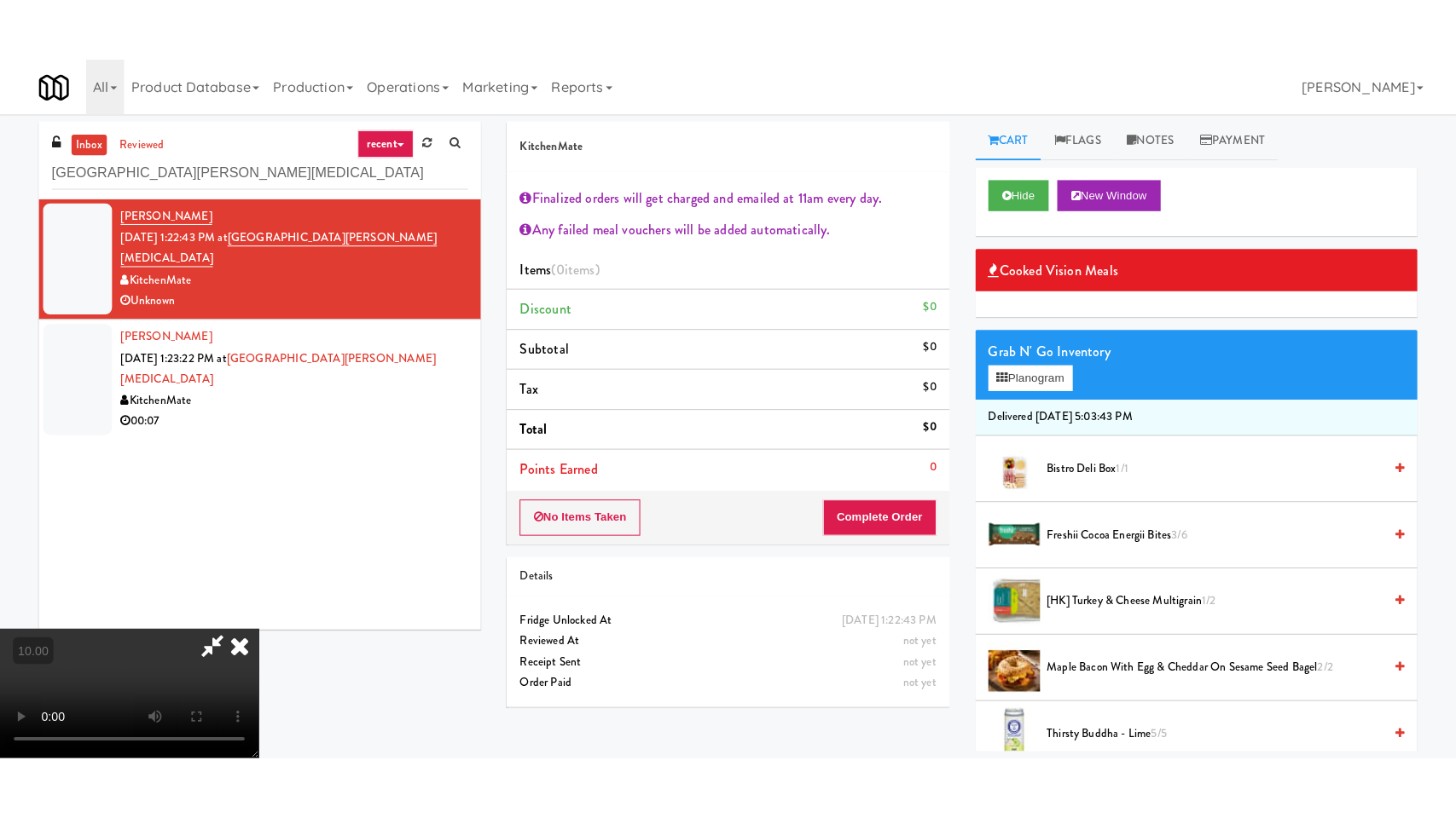
scroll to position [182, 0]
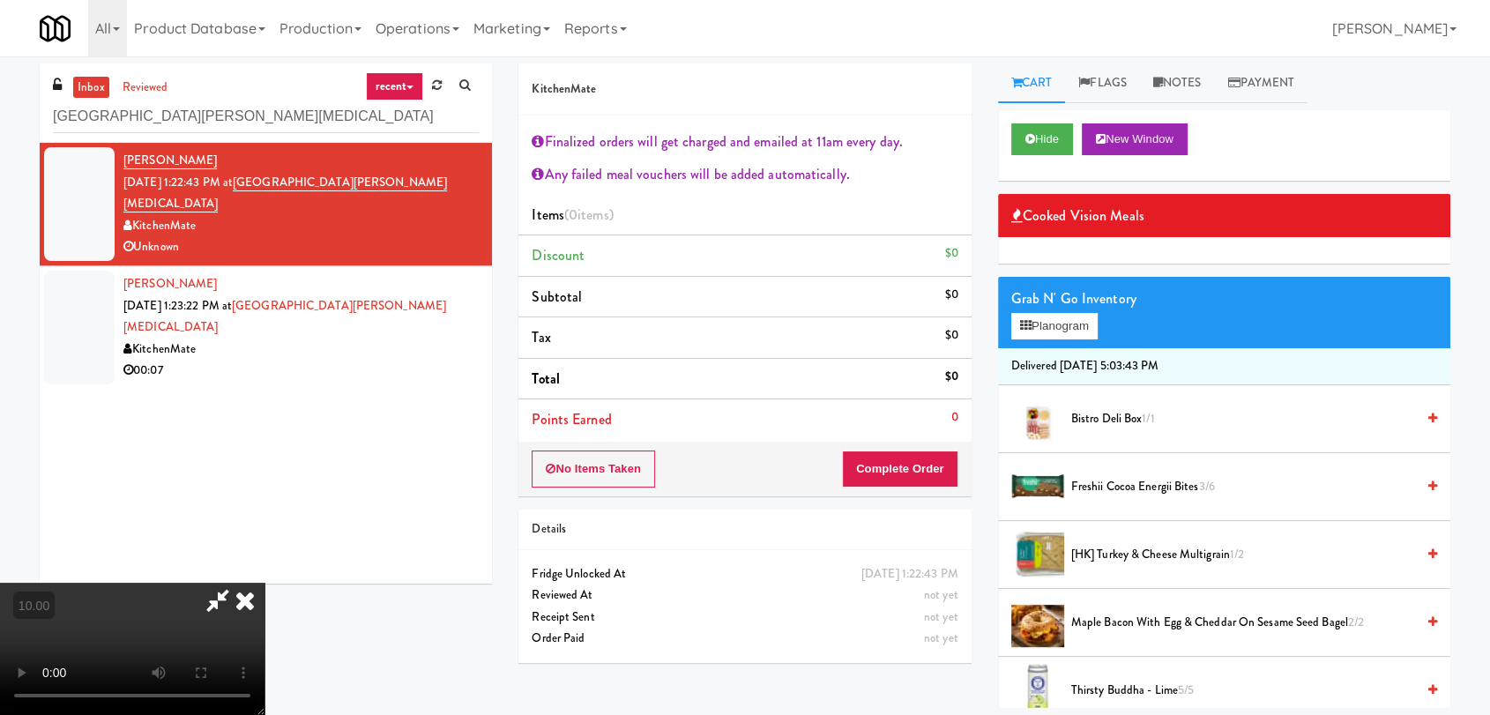
click at [264, 583] on video at bounding box center [132, 649] width 264 height 132
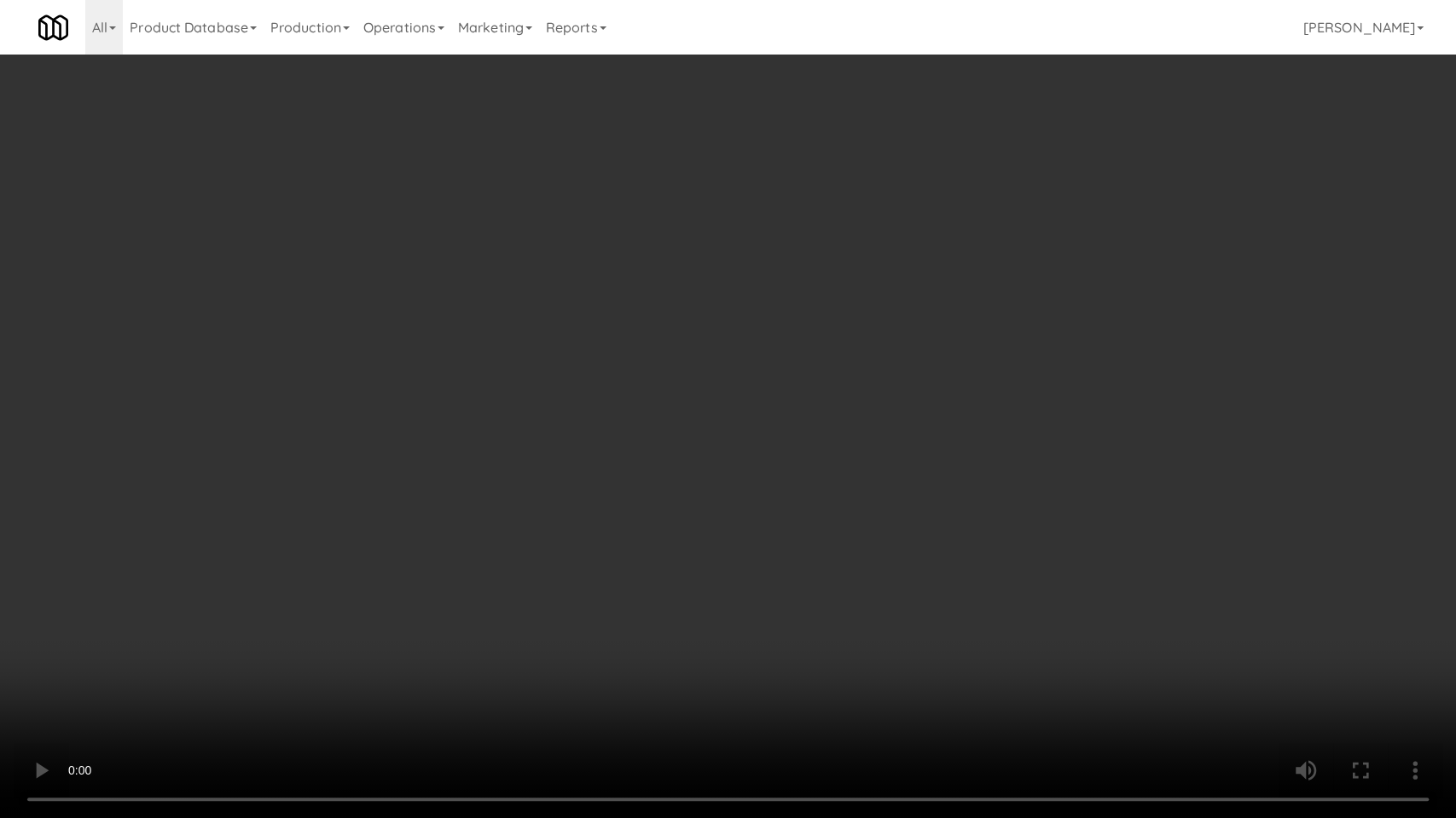
click at [342, 575] on video at bounding box center [728, 409] width 1456 height 818
click at [353, 590] on video at bounding box center [728, 409] width 1456 height 818
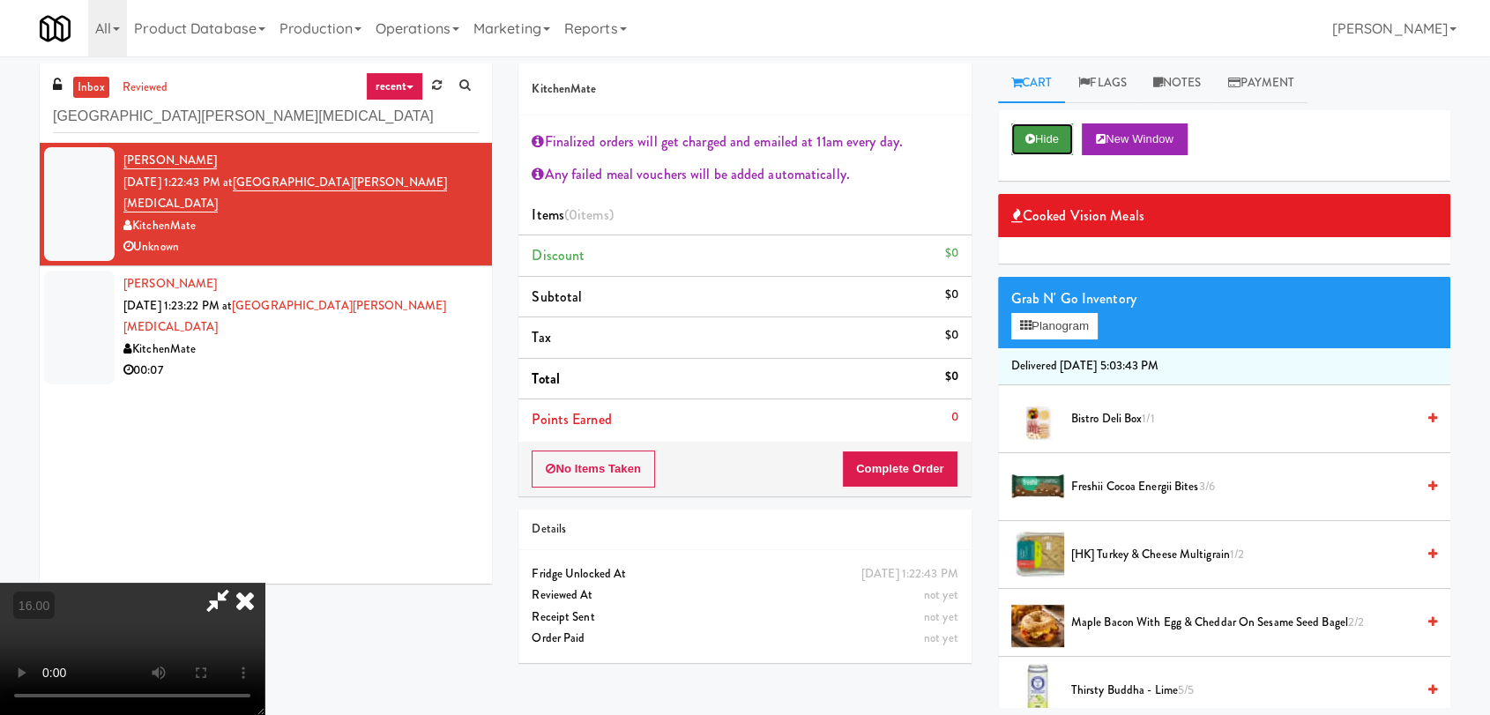
click at [1029, 148] on button "Hide" at bounding box center [1042, 139] width 62 height 32
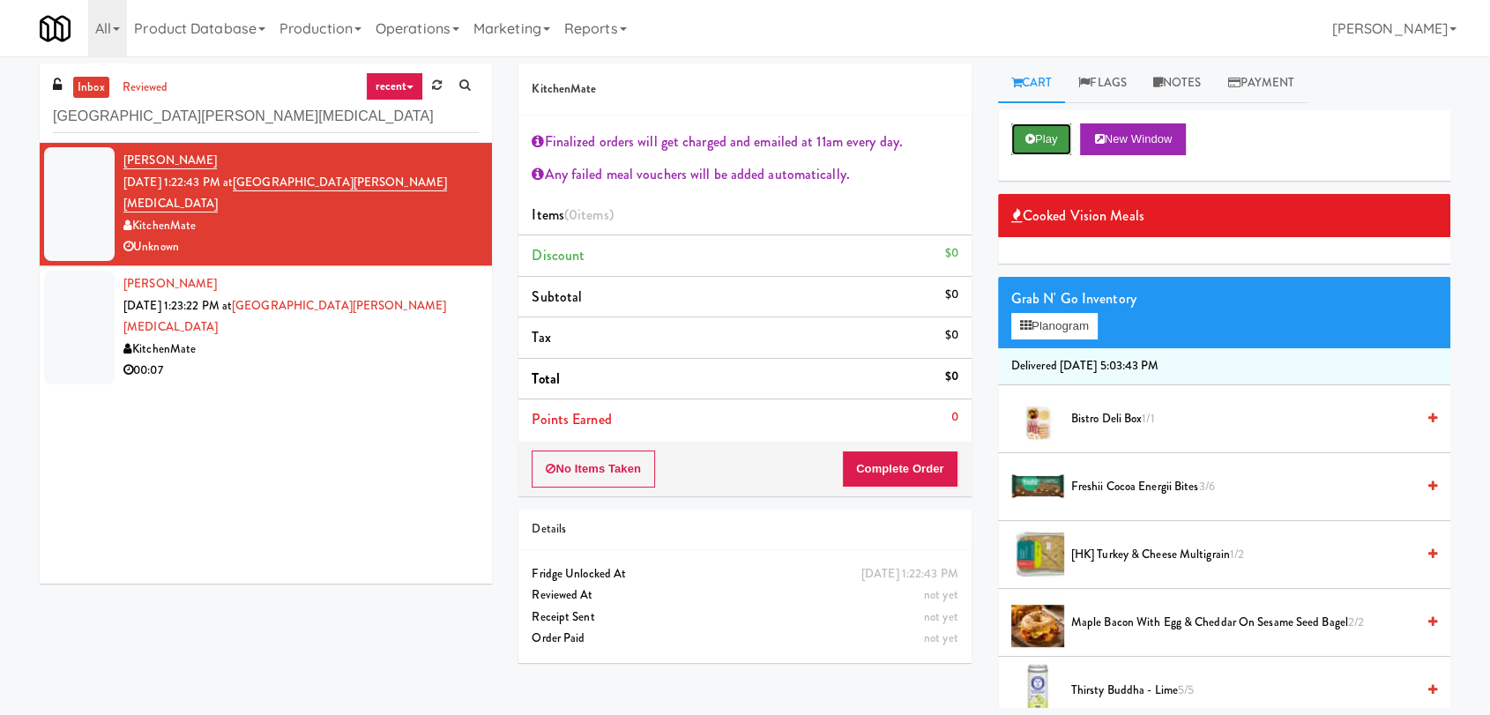
scroll to position [0, 0]
click at [1029, 148] on button "Play" at bounding box center [1041, 139] width 61 height 32
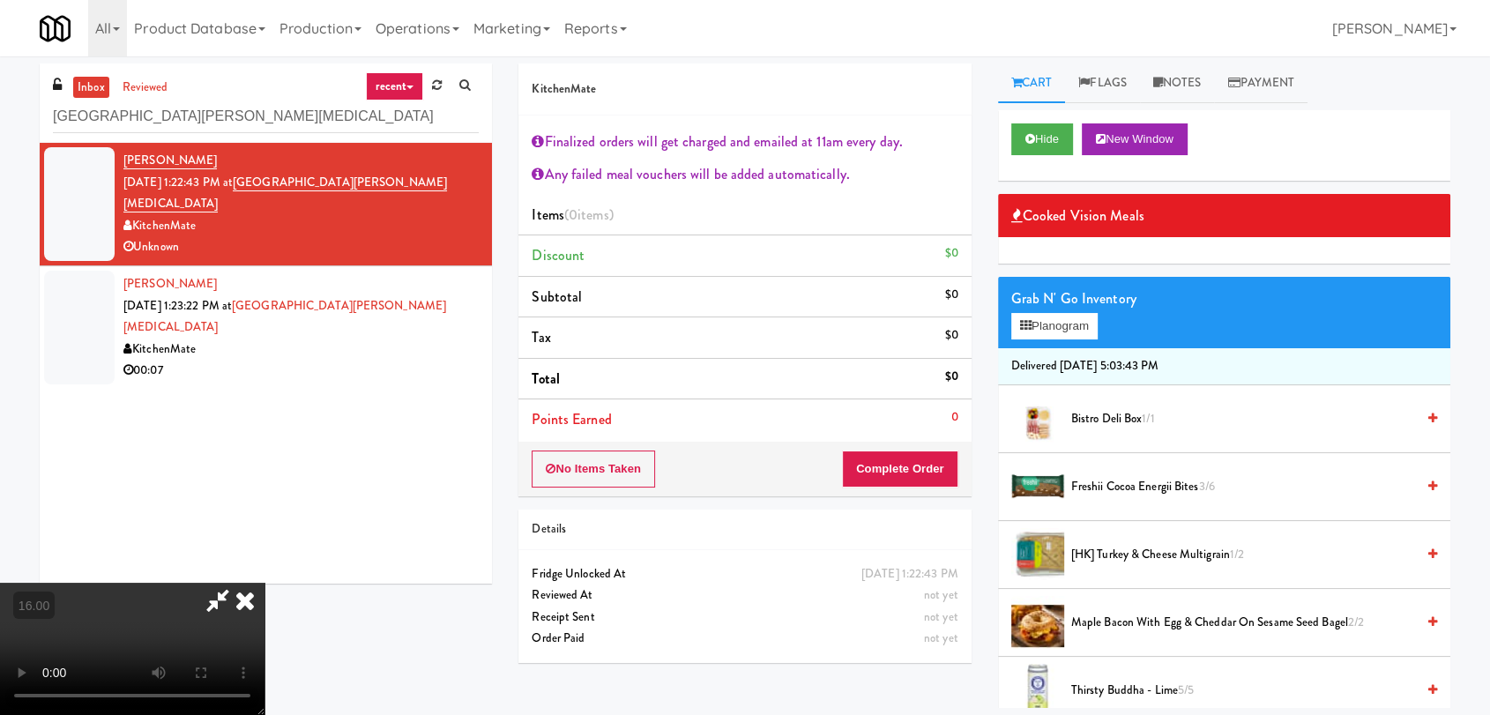
click at [264, 583] on video at bounding box center [132, 649] width 264 height 132
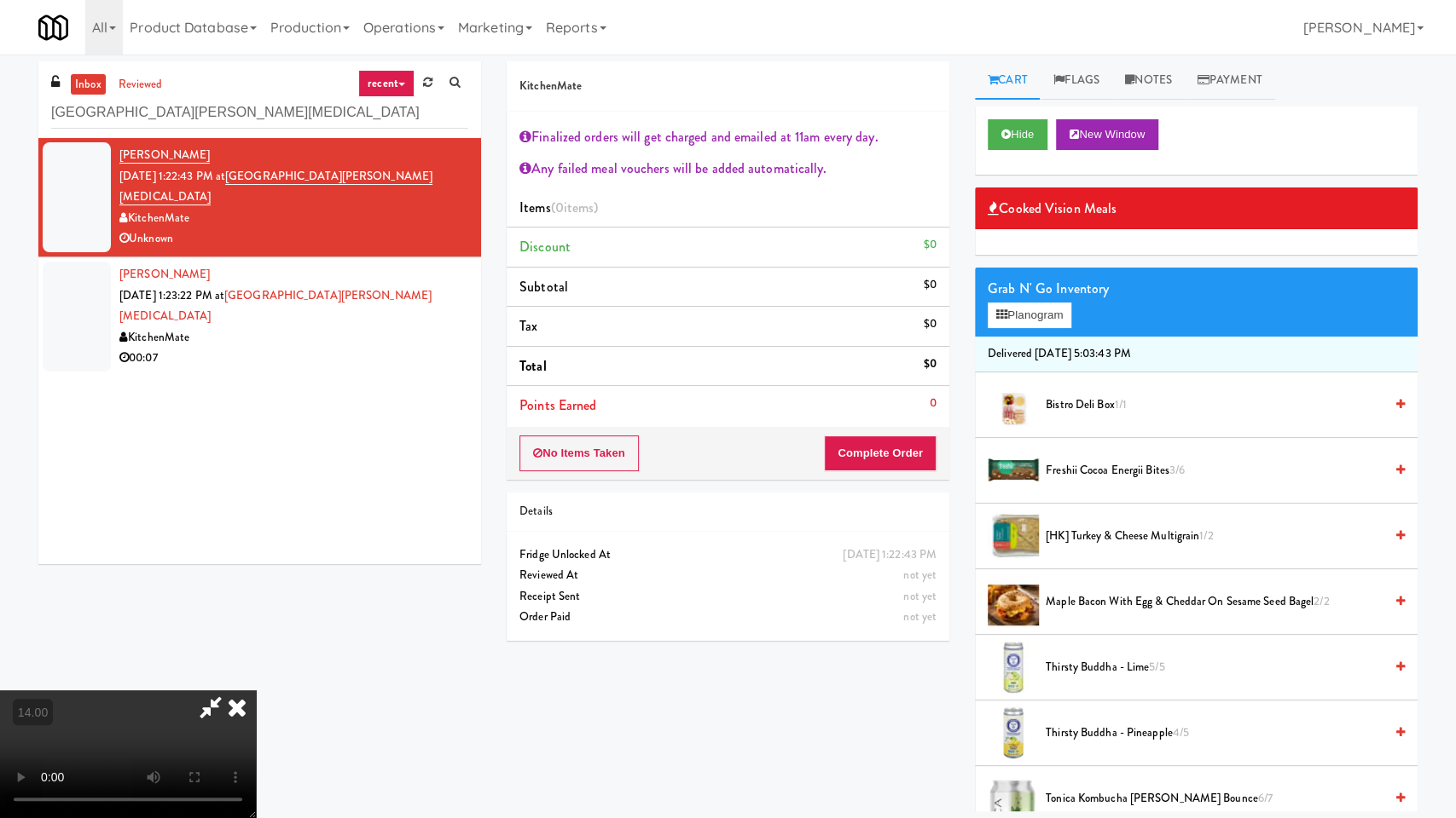
click at [255, 690] on video at bounding box center [128, 754] width 255 height 128
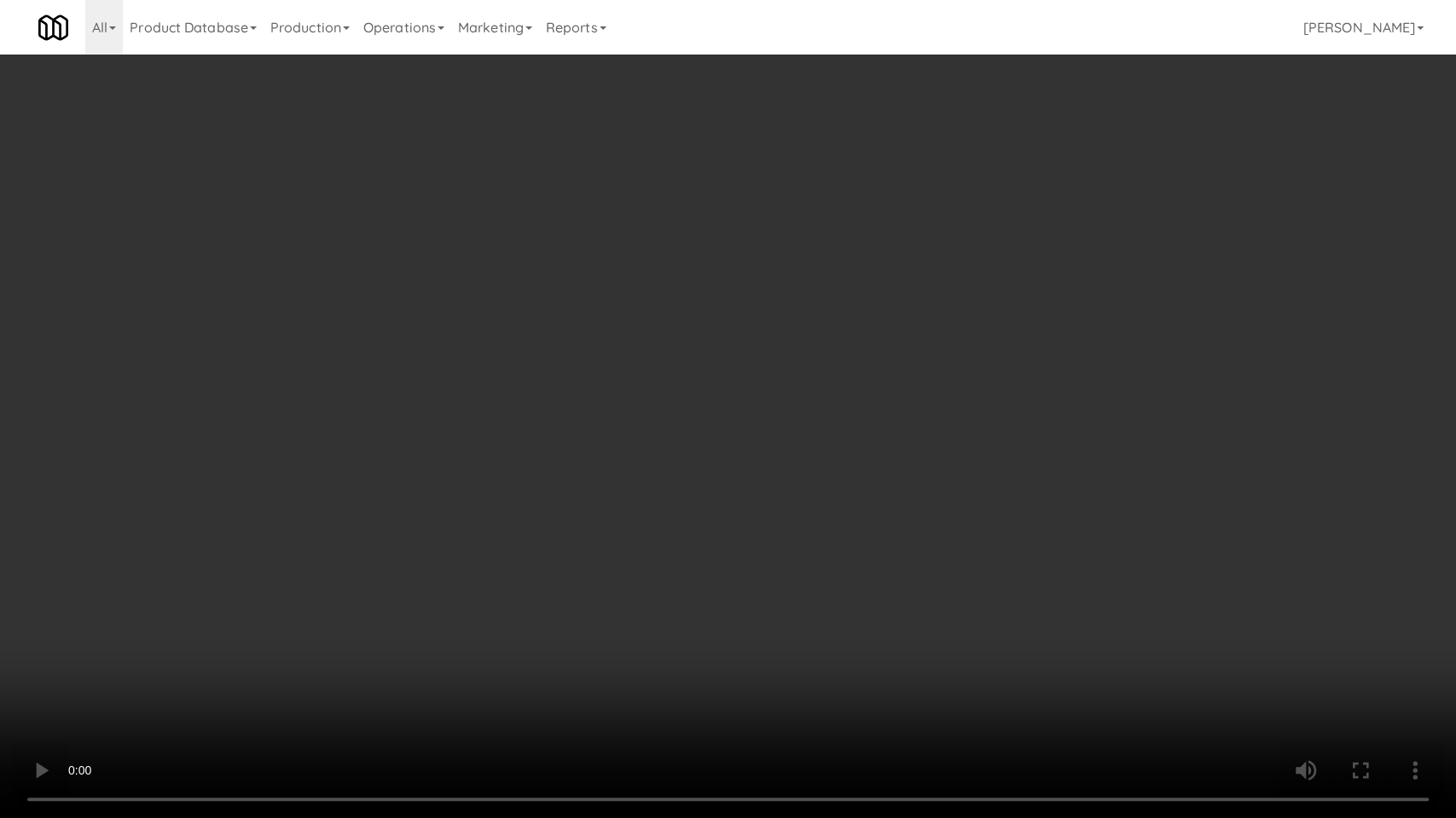
click at [709, 433] on video at bounding box center [728, 409] width 1456 height 818
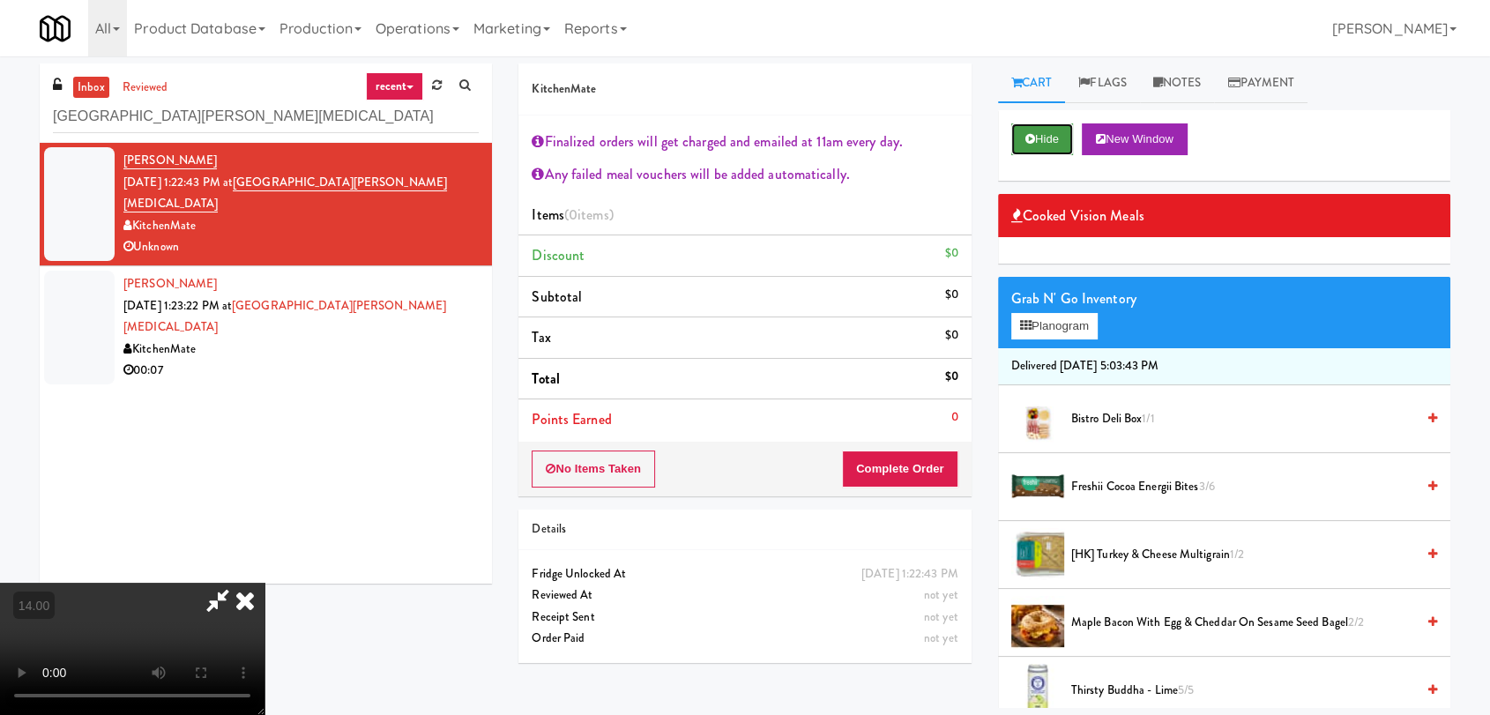
click at [1025, 137] on icon at bounding box center [1030, 138] width 10 height 11
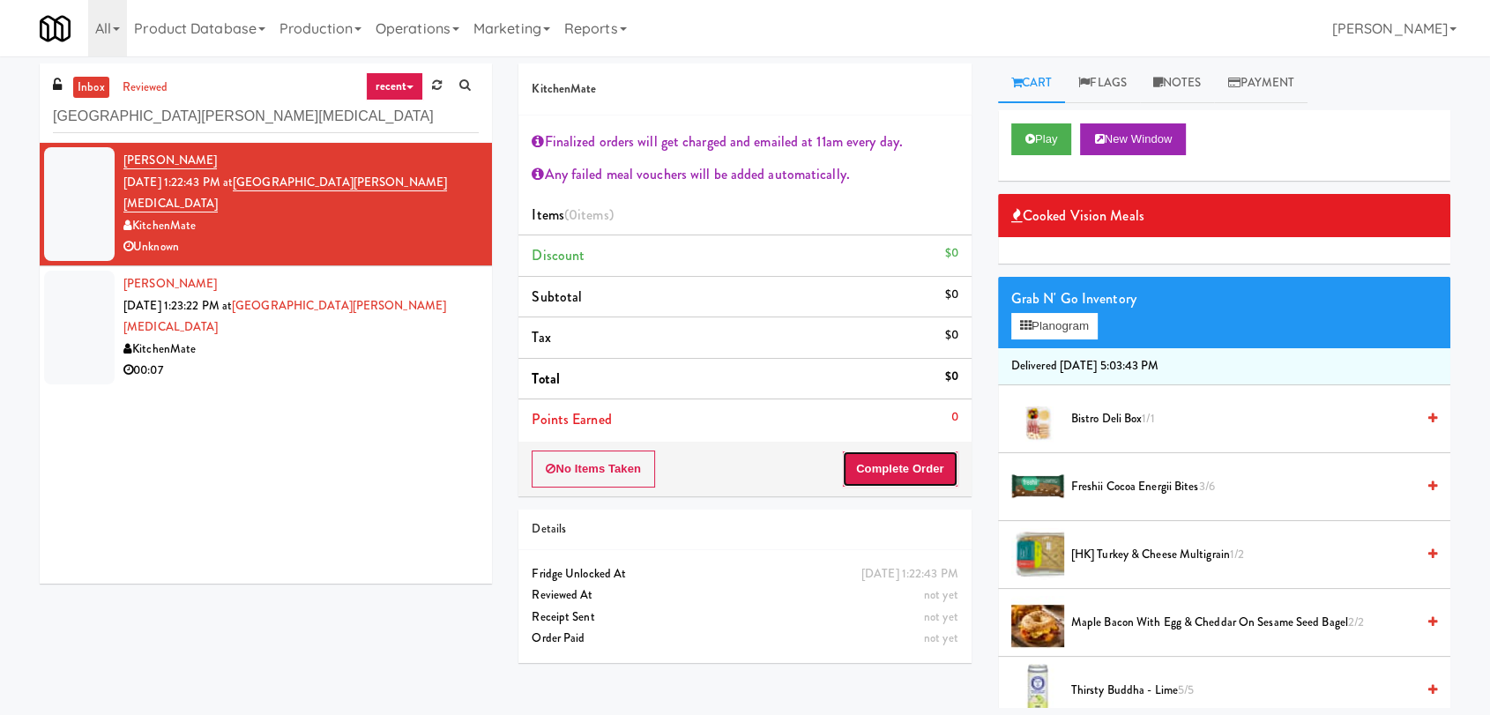
click at [896, 455] on button "Complete Order" at bounding box center [900, 468] width 116 height 37
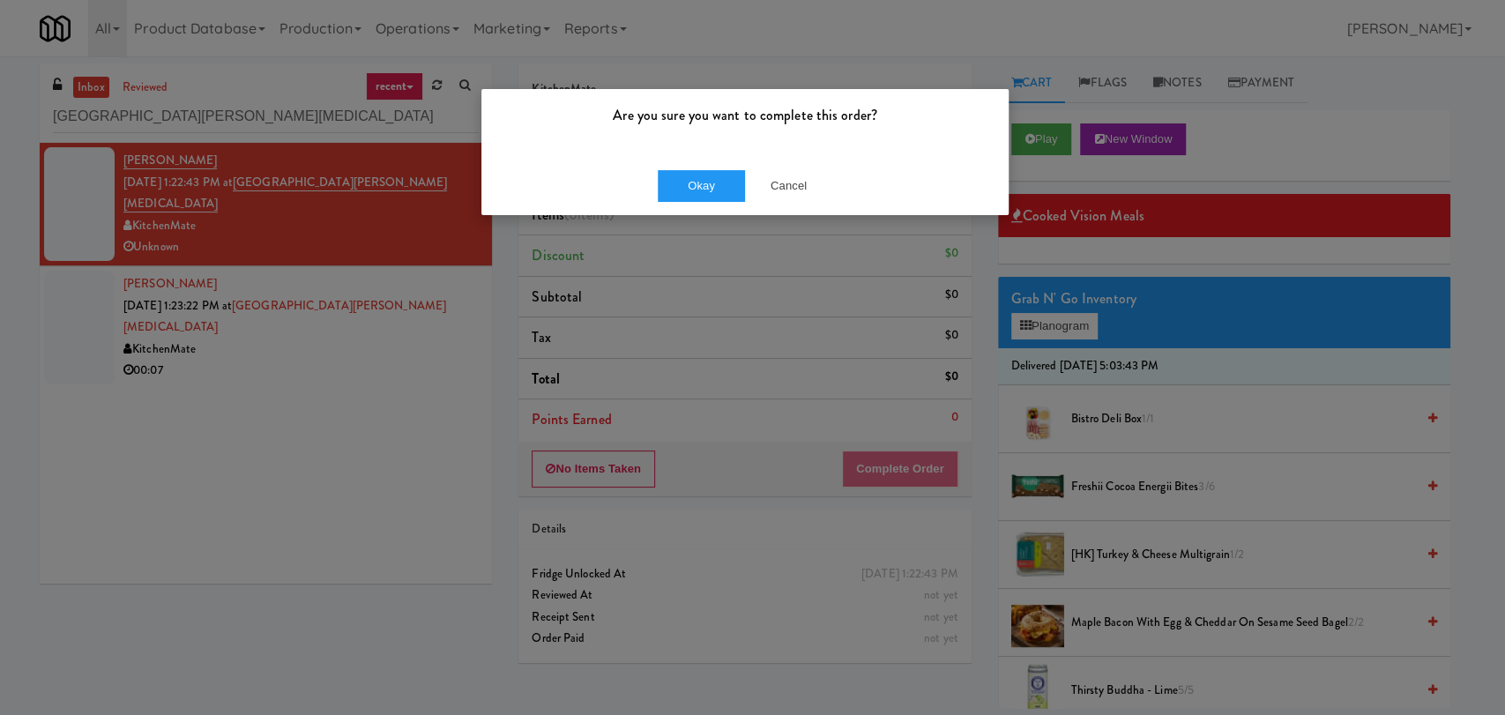
click at [785, 205] on div "Okay Cancel" at bounding box center [744, 185] width 527 height 59
click at [779, 188] on button "Cancel" at bounding box center [789, 186] width 88 height 32
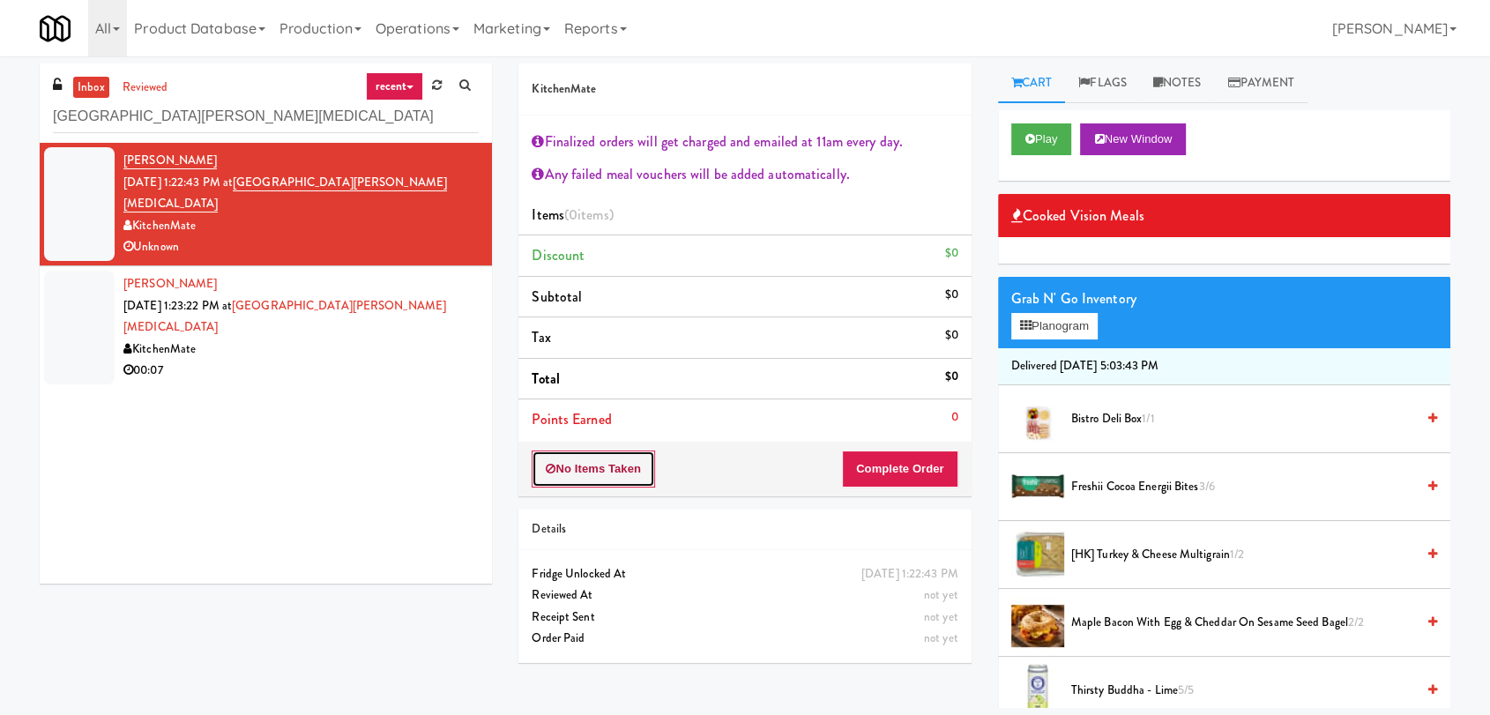
click at [606, 476] on button "No Items Taken" at bounding box center [593, 468] width 123 height 37
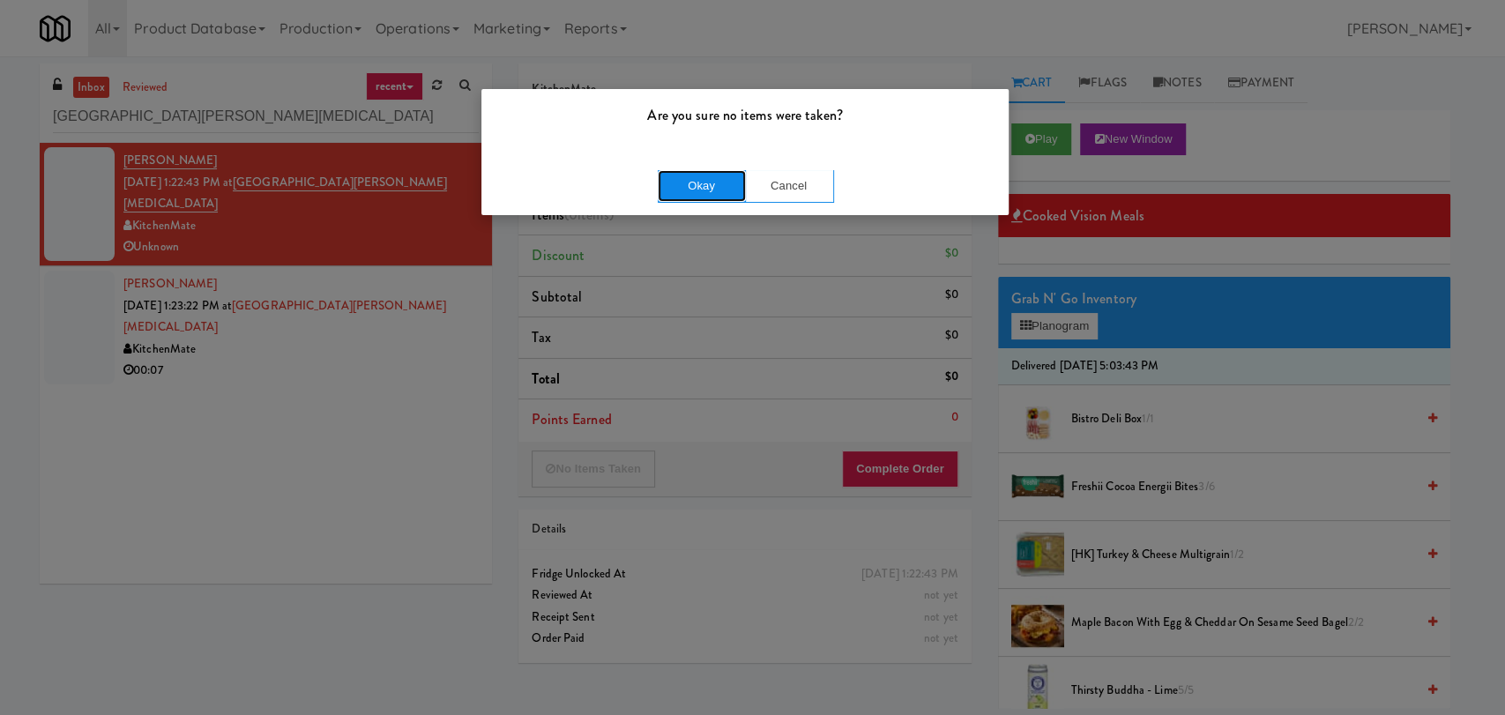
click at [677, 180] on button "Okay" at bounding box center [702, 186] width 88 height 32
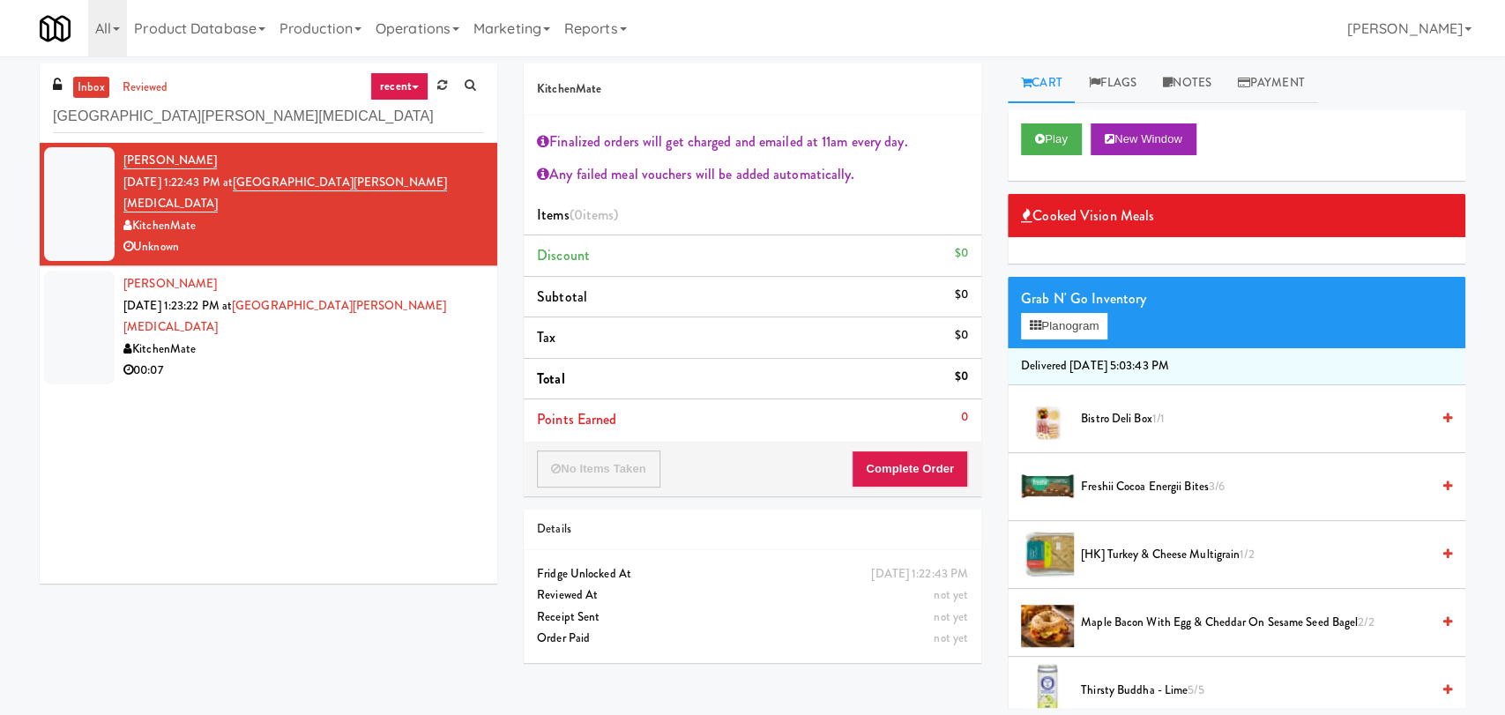
click at [417, 346] on div "[PERSON_NAME] [DATE] 1:22:43 PM at [GEOGRAPHIC_DATA][PERSON_NAME][MEDICAL_DATA]…" at bounding box center [268, 363] width 457 height 441
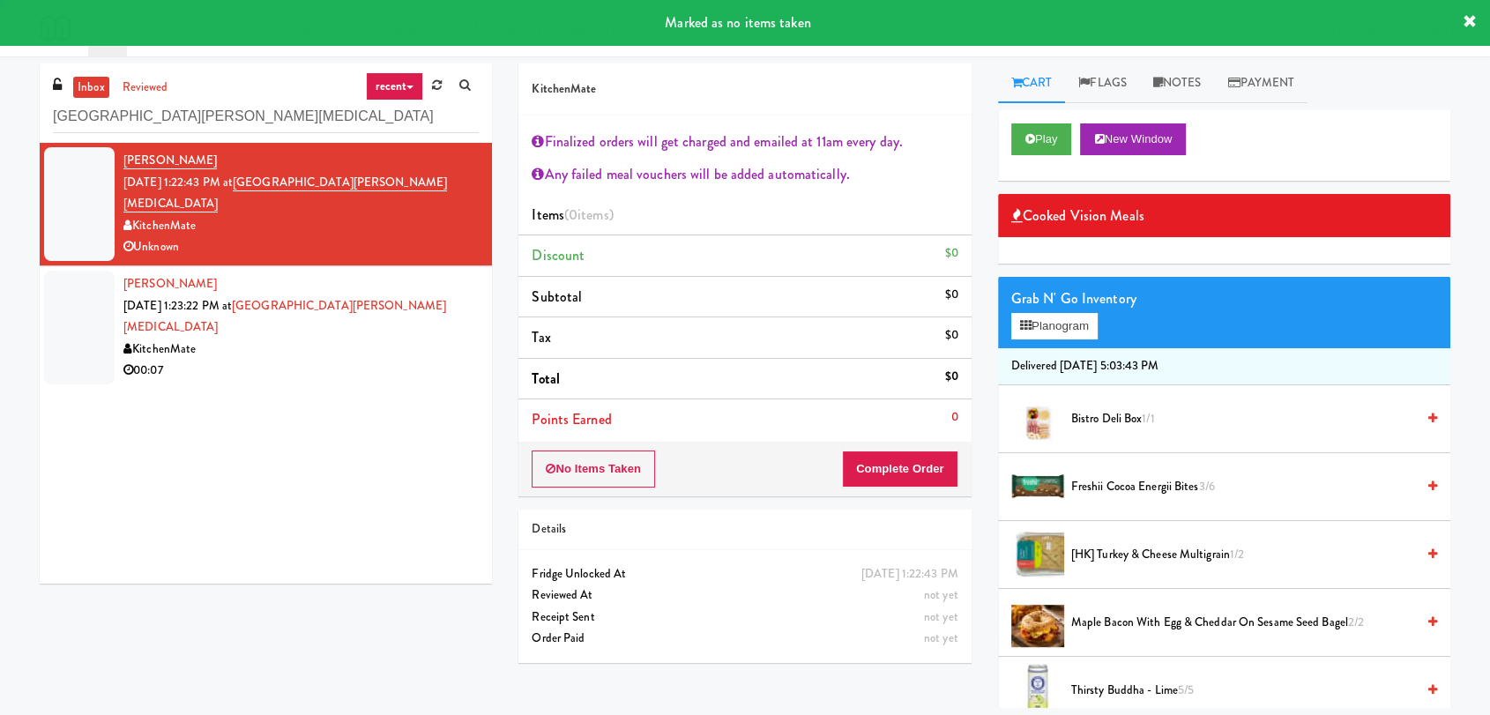
click at [418, 360] on div "00:07" at bounding box center [300, 371] width 355 height 22
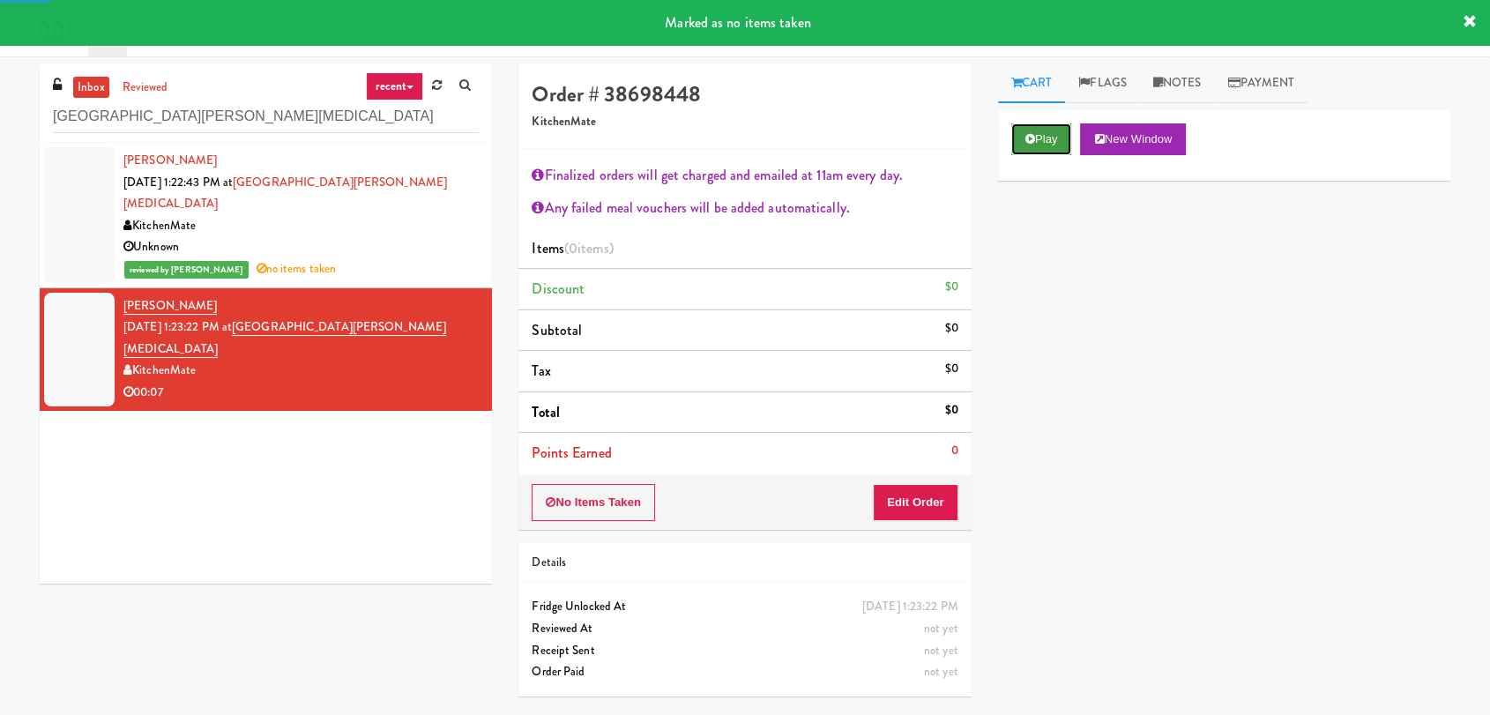
click at [1037, 132] on button "Play" at bounding box center [1041, 139] width 61 height 32
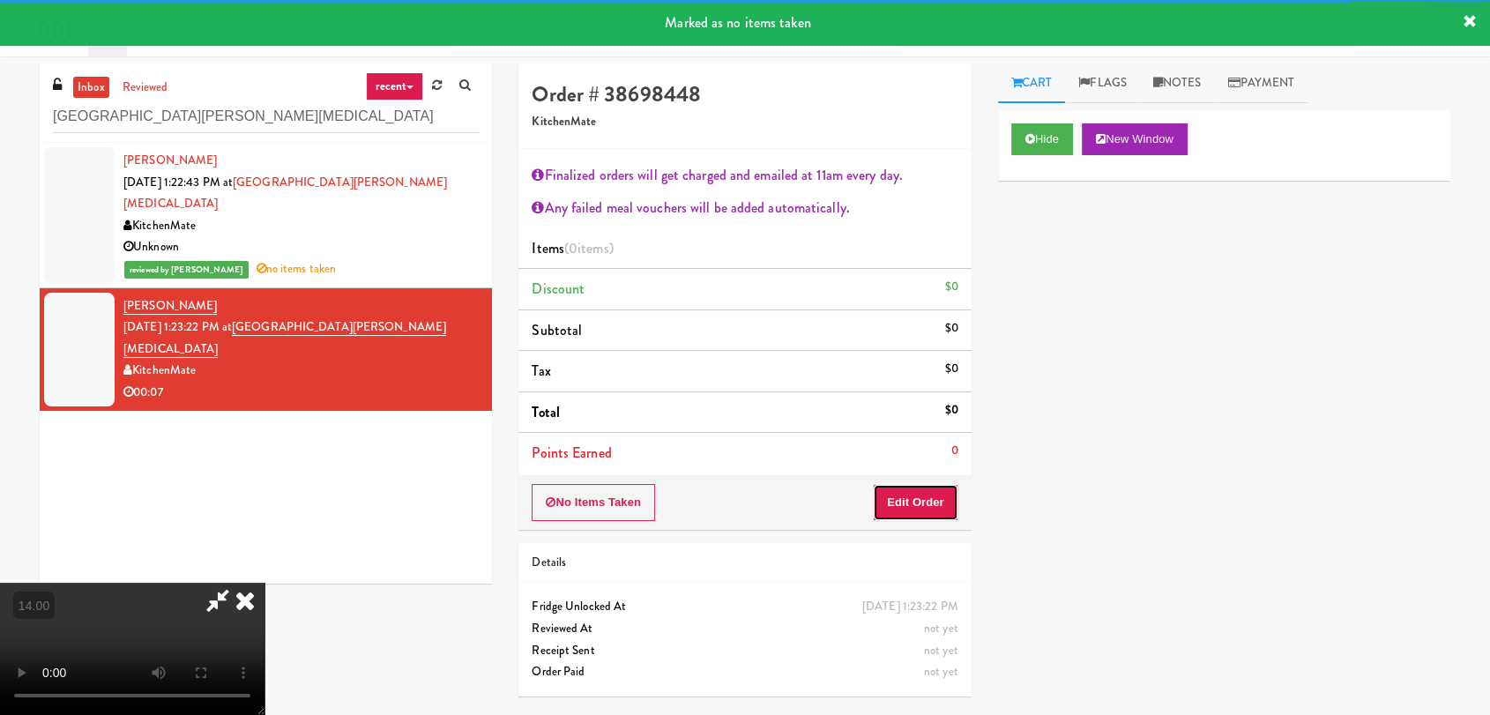
click at [916, 495] on button "Edit Order" at bounding box center [916, 502] width 86 height 37
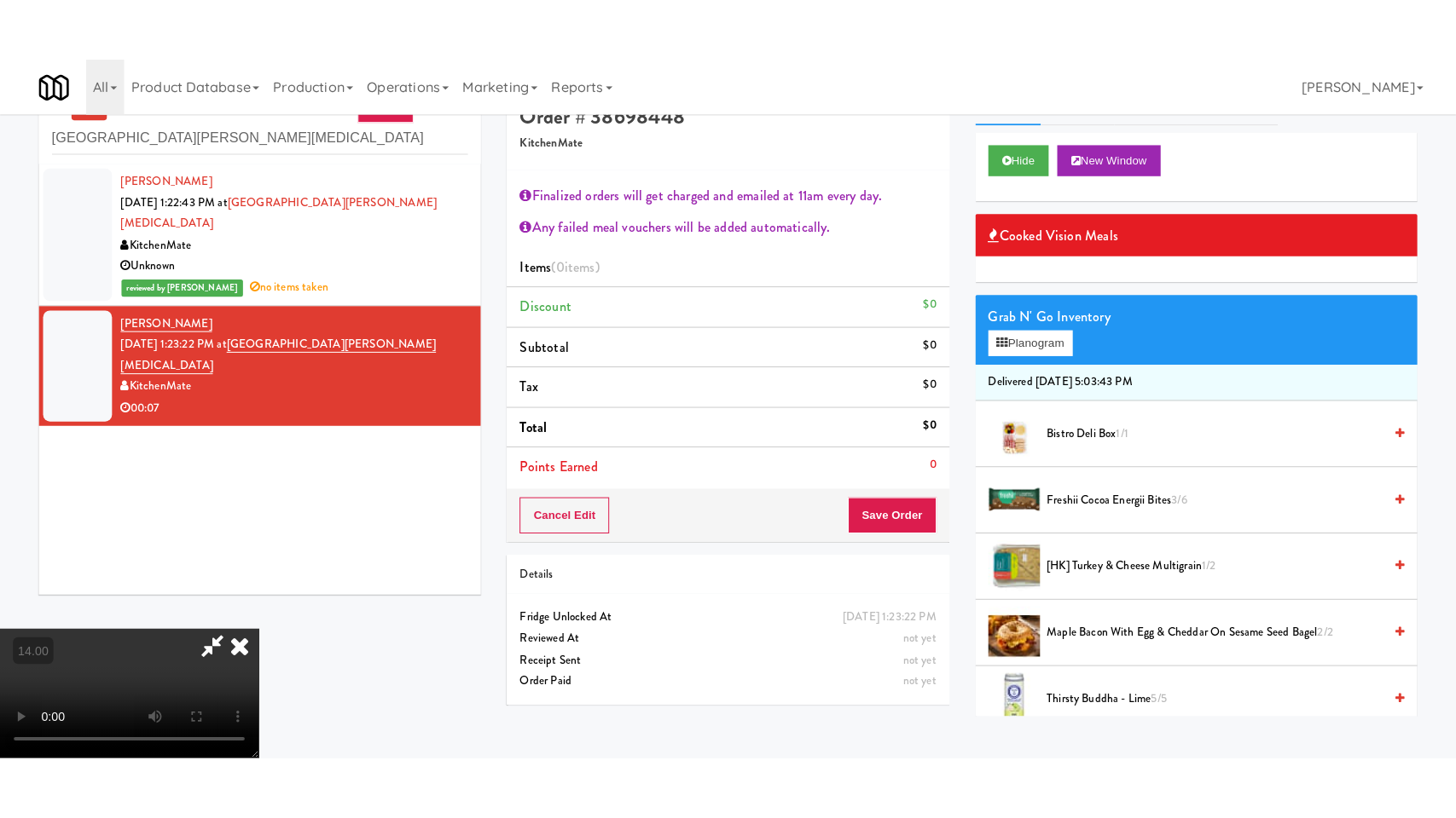
scroll to position [54, 0]
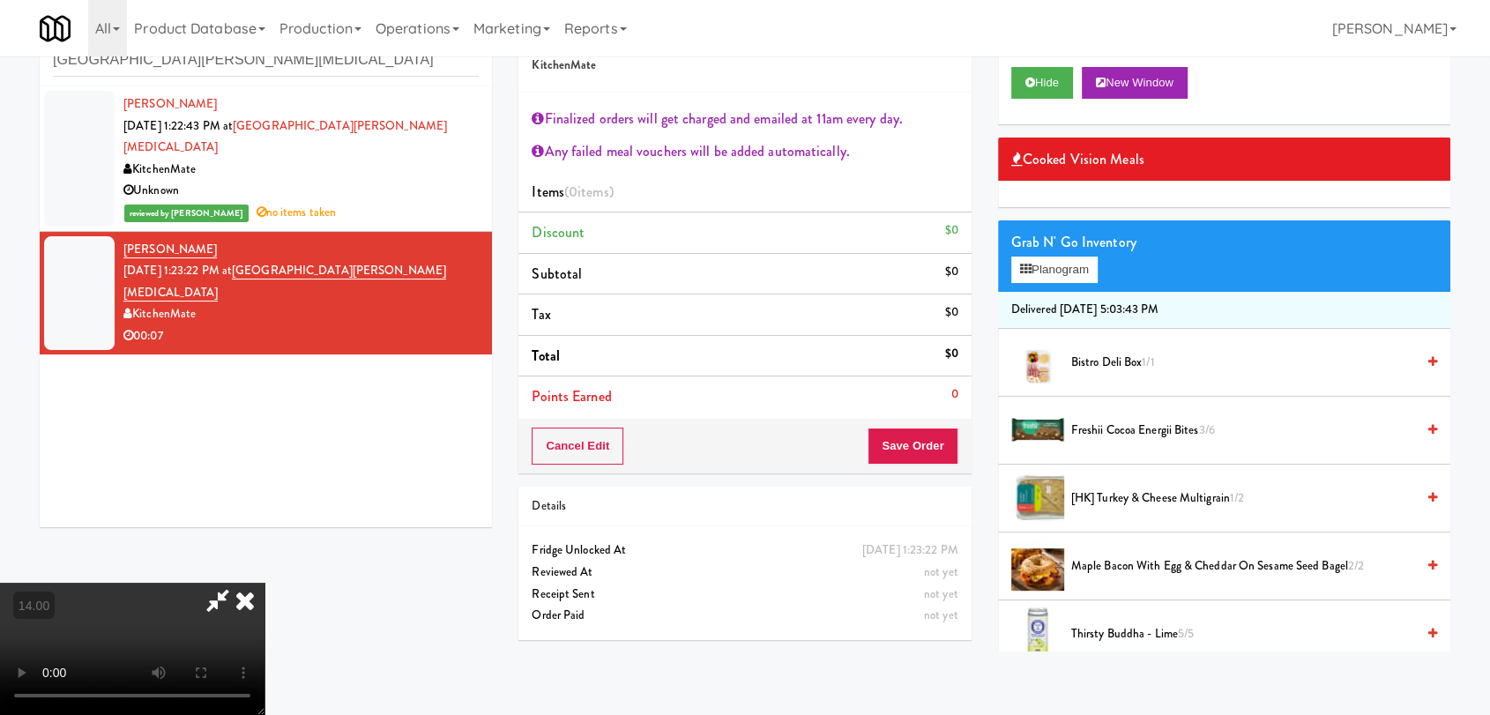
click at [253, 583] on video at bounding box center [132, 649] width 264 height 132
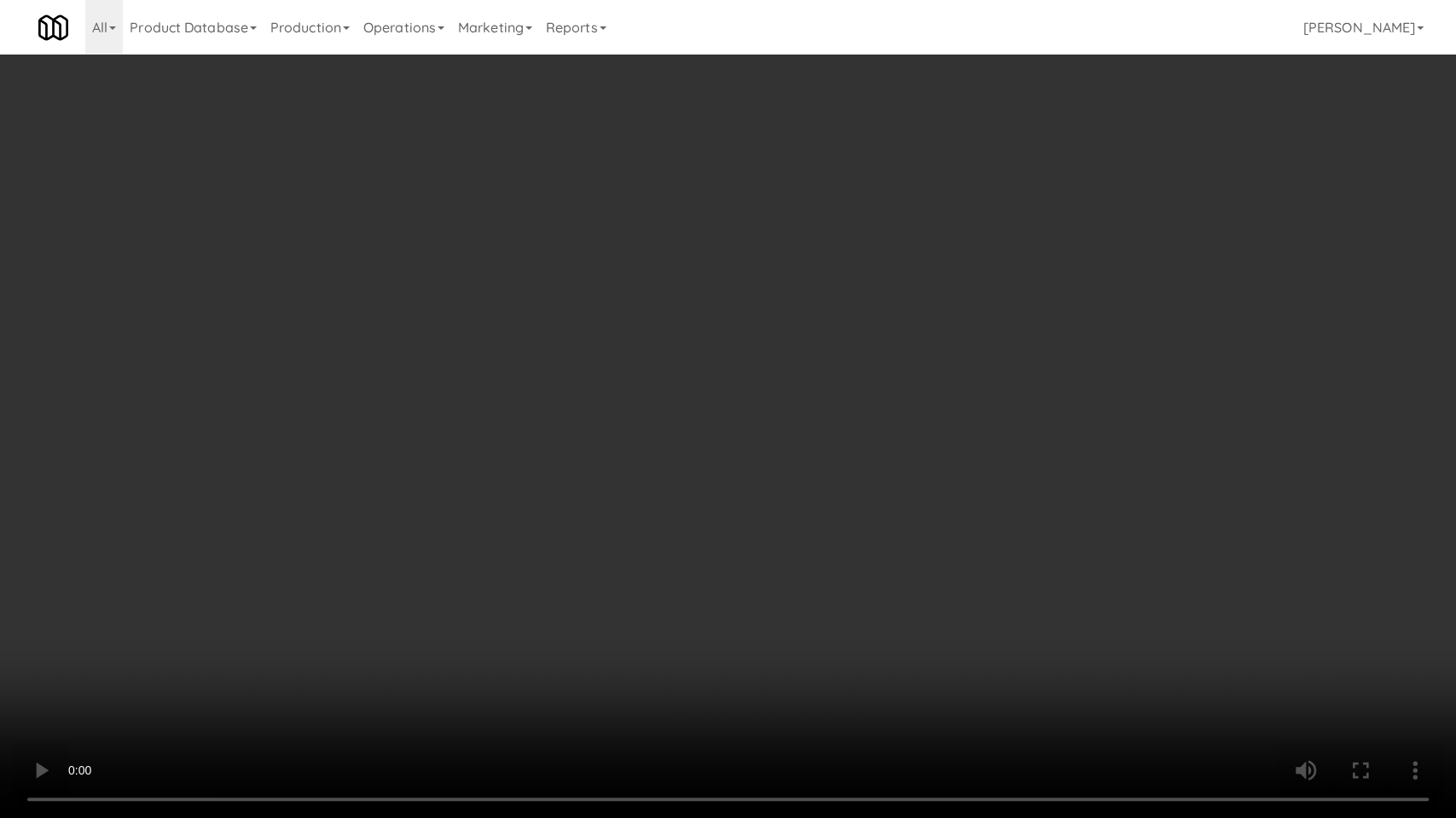
click at [168, 531] on video at bounding box center [728, 409] width 1456 height 818
click at [207, 519] on video at bounding box center [728, 409] width 1456 height 818
click at [219, 525] on video at bounding box center [728, 409] width 1456 height 818
click at [234, 516] on video at bounding box center [728, 409] width 1456 height 818
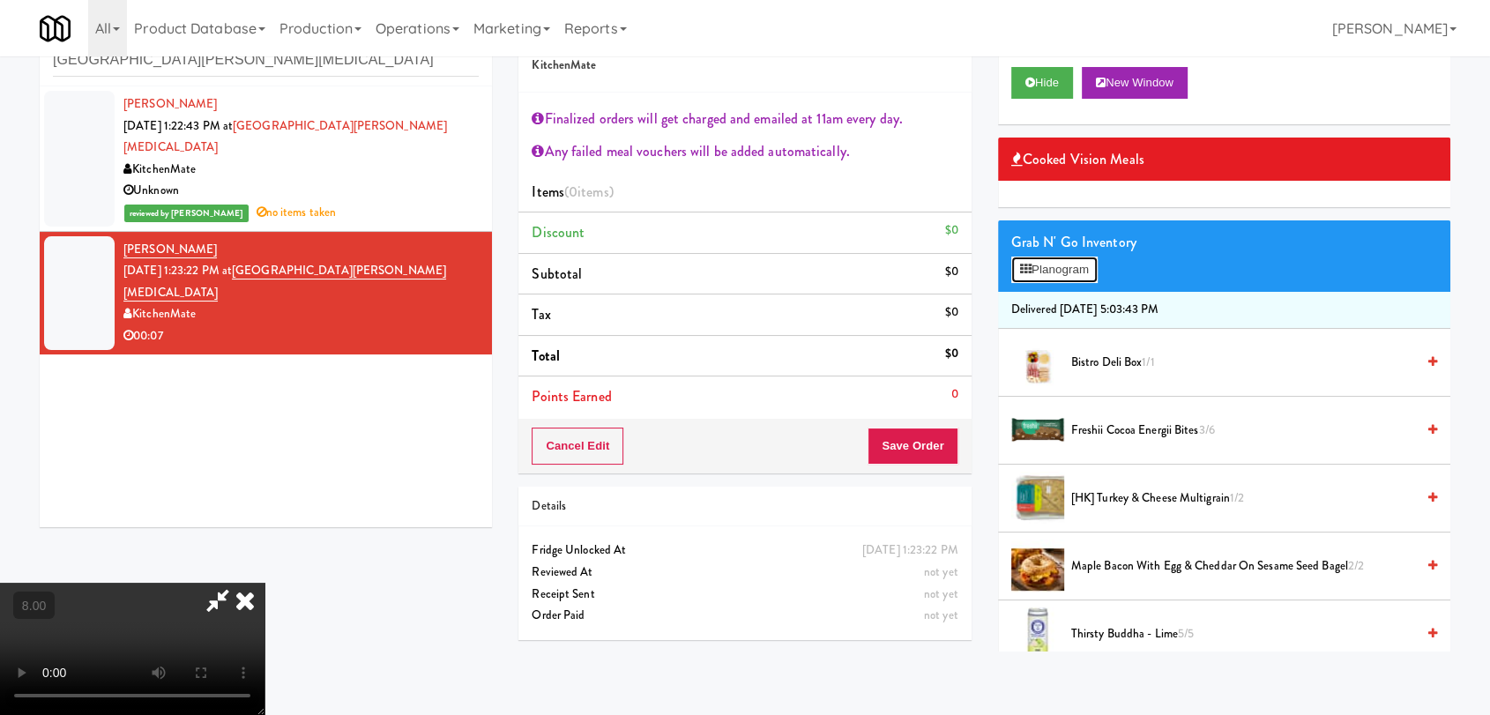
drag, startPoint x: 1060, startPoint y: 268, endPoint x: 964, endPoint y: 247, distance: 97.5
click at [1060, 268] on button "Planogram" at bounding box center [1054, 270] width 86 height 26
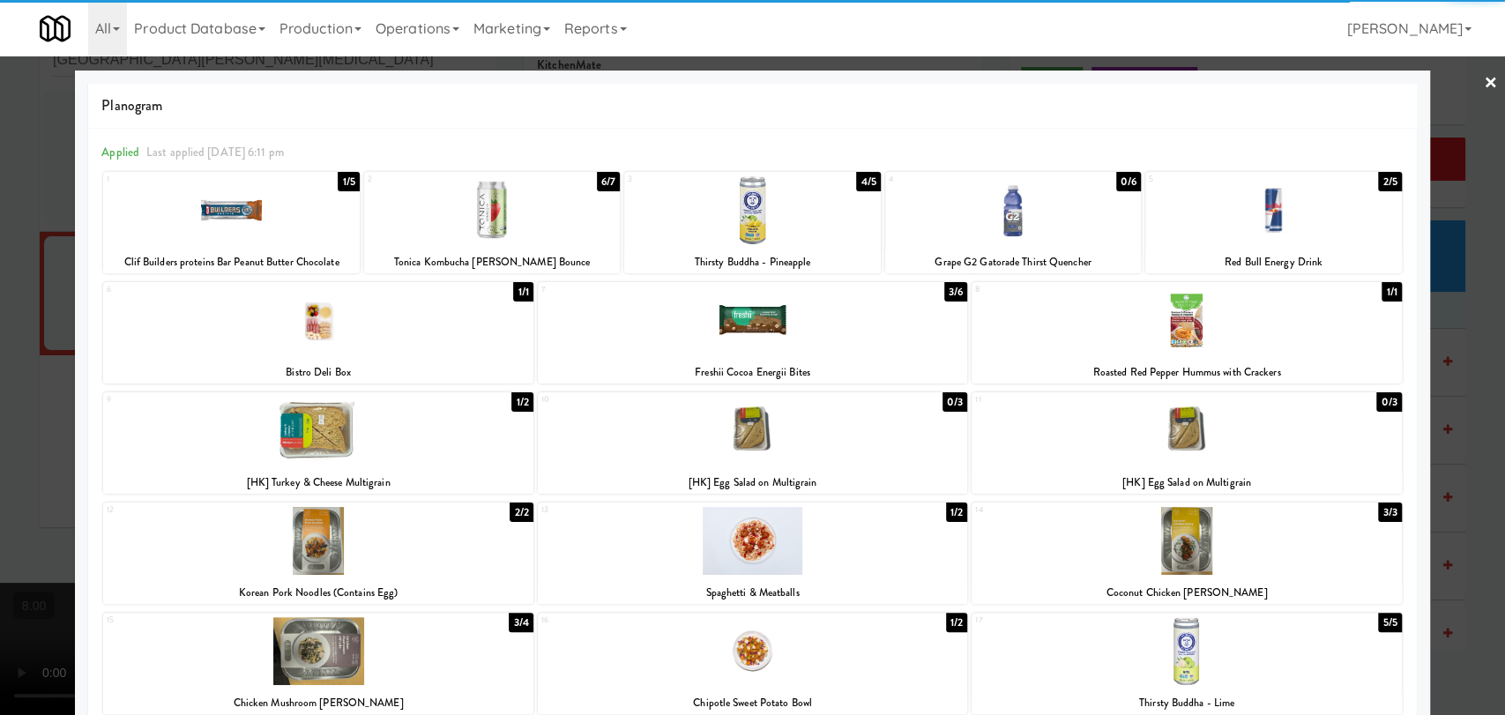
click at [1271, 230] on div at bounding box center [1273, 210] width 256 height 68
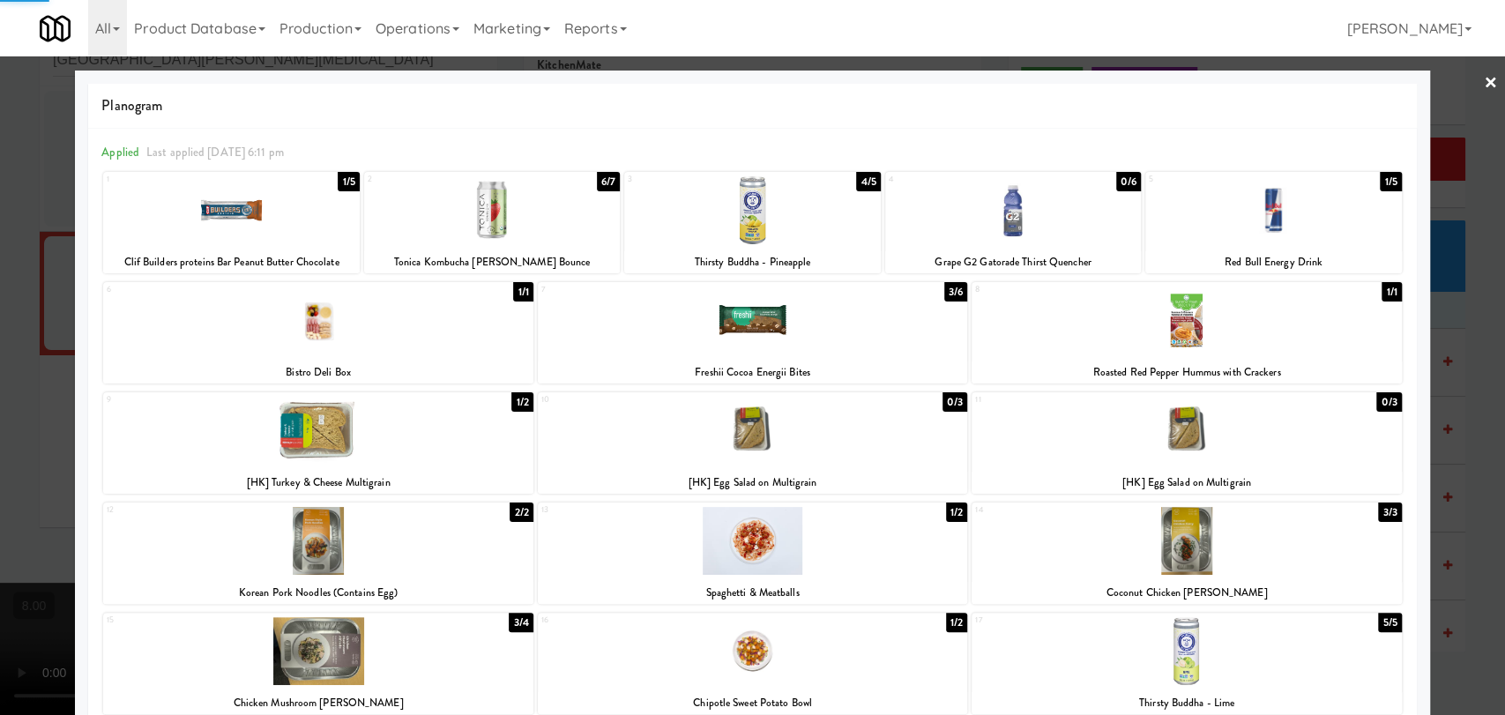
click at [1435, 180] on div at bounding box center [752, 357] width 1505 height 715
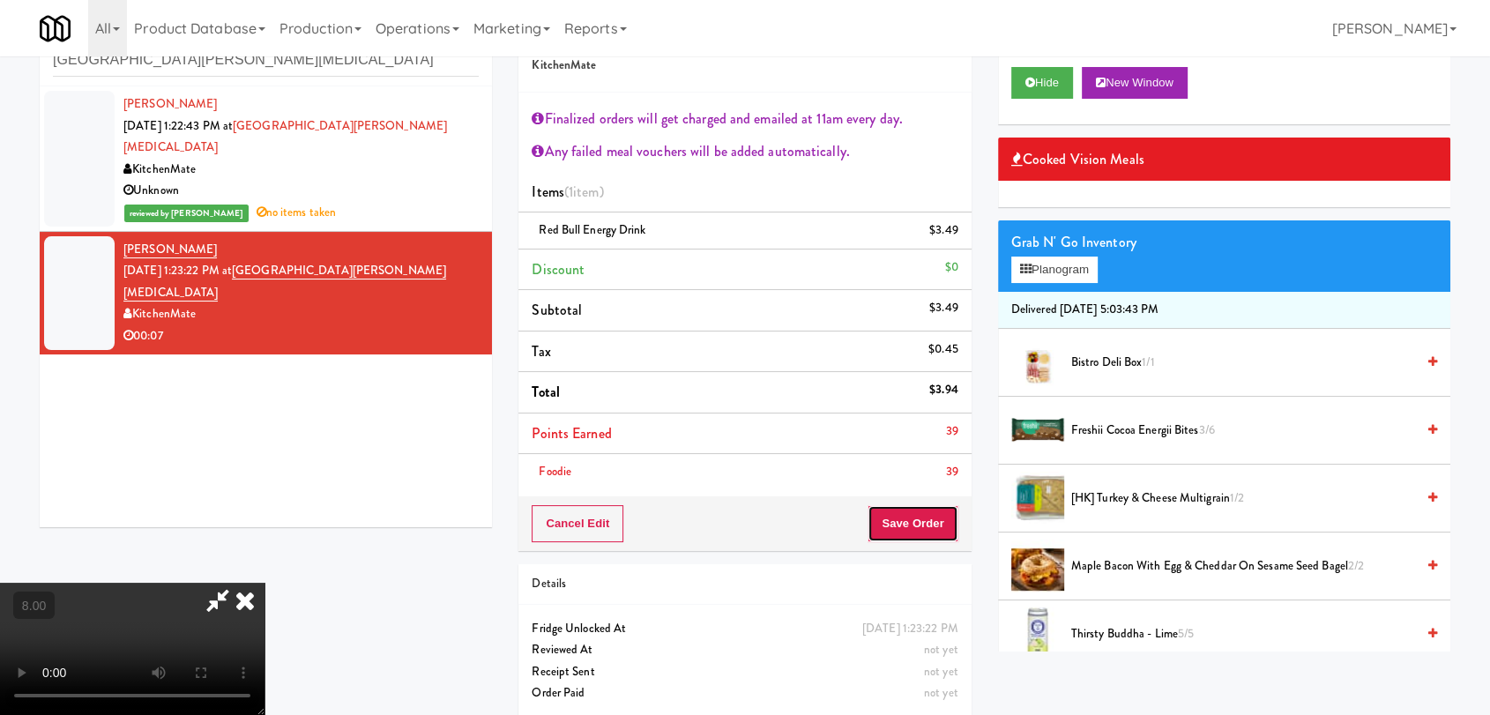
click at [910, 513] on button "Save Order" at bounding box center [912, 523] width 90 height 37
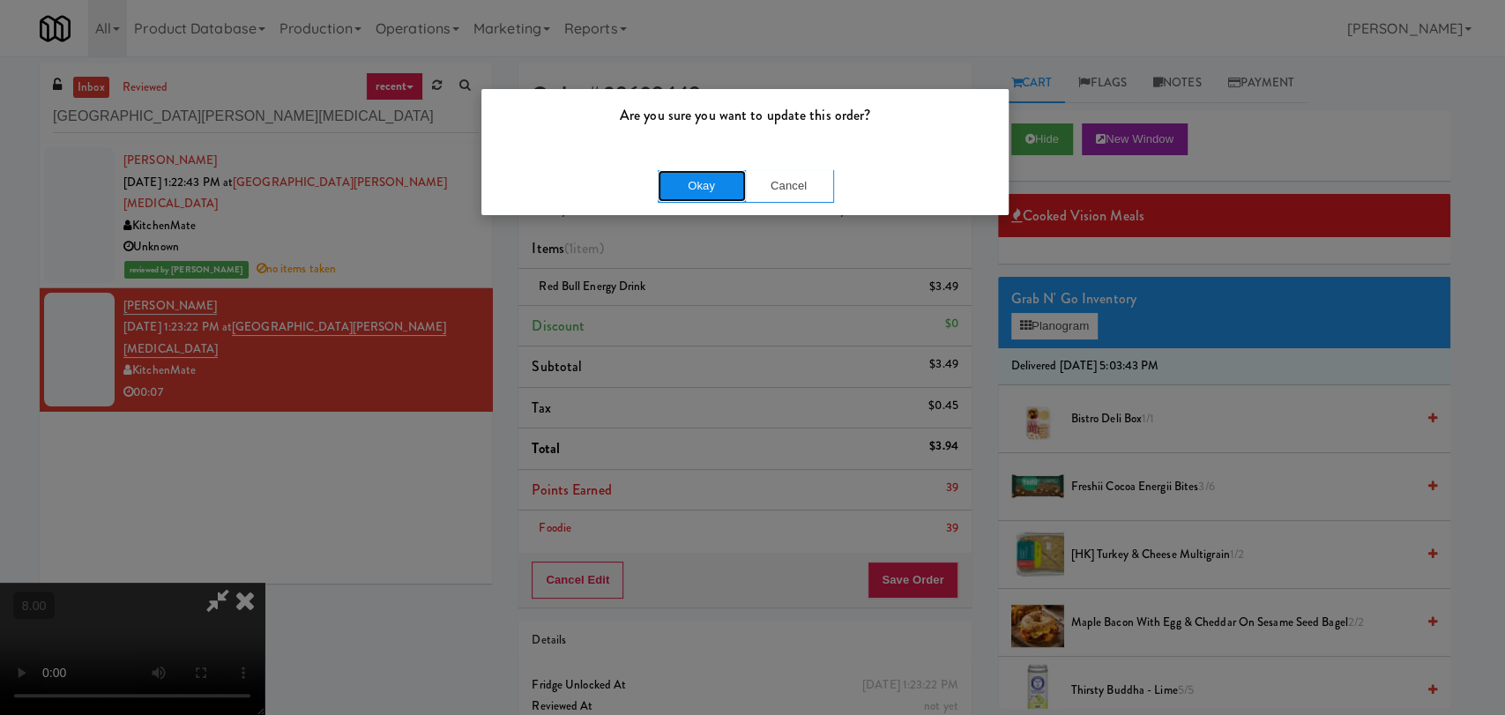
click at [706, 179] on button "Okay" at bounding box center [702, 186] width 88 height 32
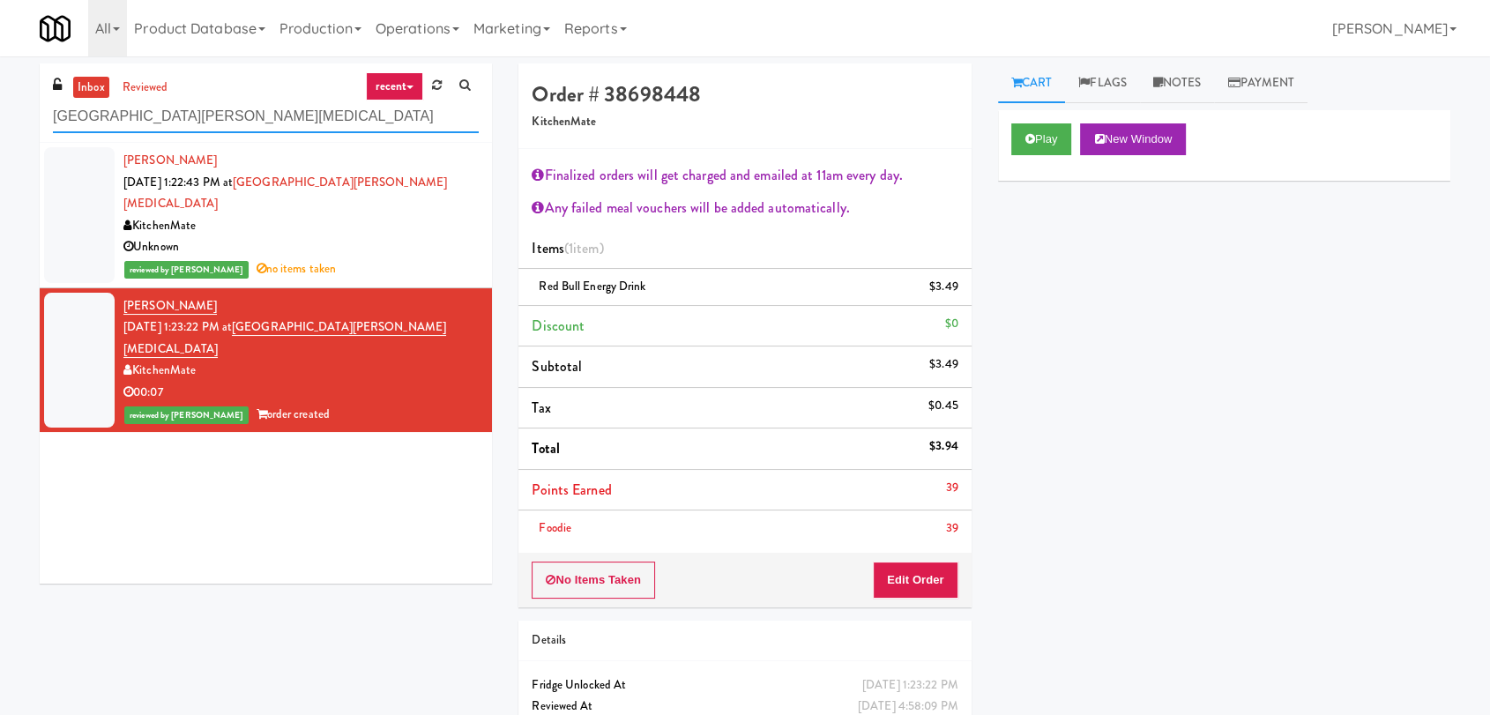
paste input "Greenvue Apartments - Cooler"
drag, startPoint x: 292, startPoint y: 123, endPoint x: 0, endPoint y: 133, distance: 291.9
click at [0, 133] on div "inbox reviewed recent all unclear take inventory issue suspicious failed recent…" at bounding box center [745, 425] width 1490 height 724
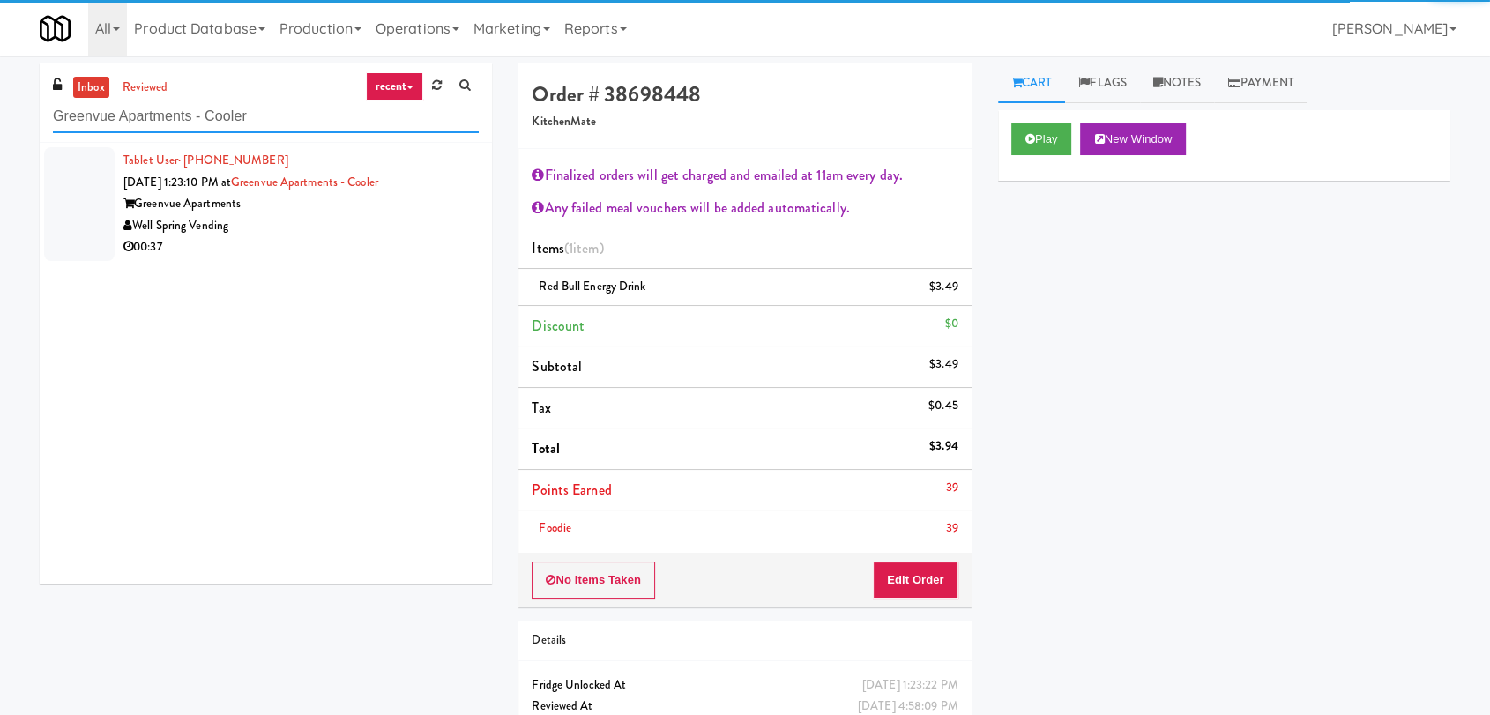
type input "Greenvue Apartments - Cooler"
click at [371, 228] on div "Well Spring Vending" at bounding box center [300, 226] width 355 height 22
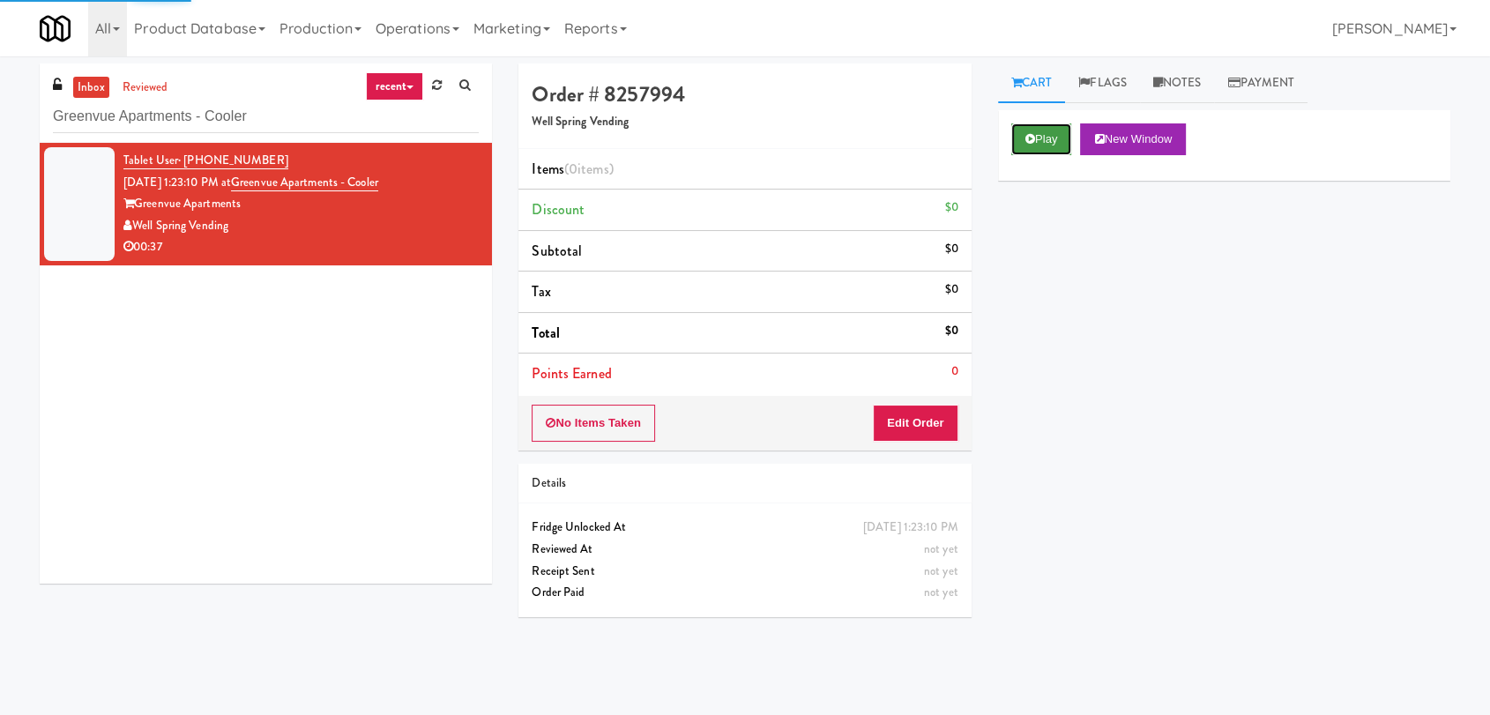
click at [1020, 132] on button "Play" at bounding box center [1041, 139] width 61 height 32
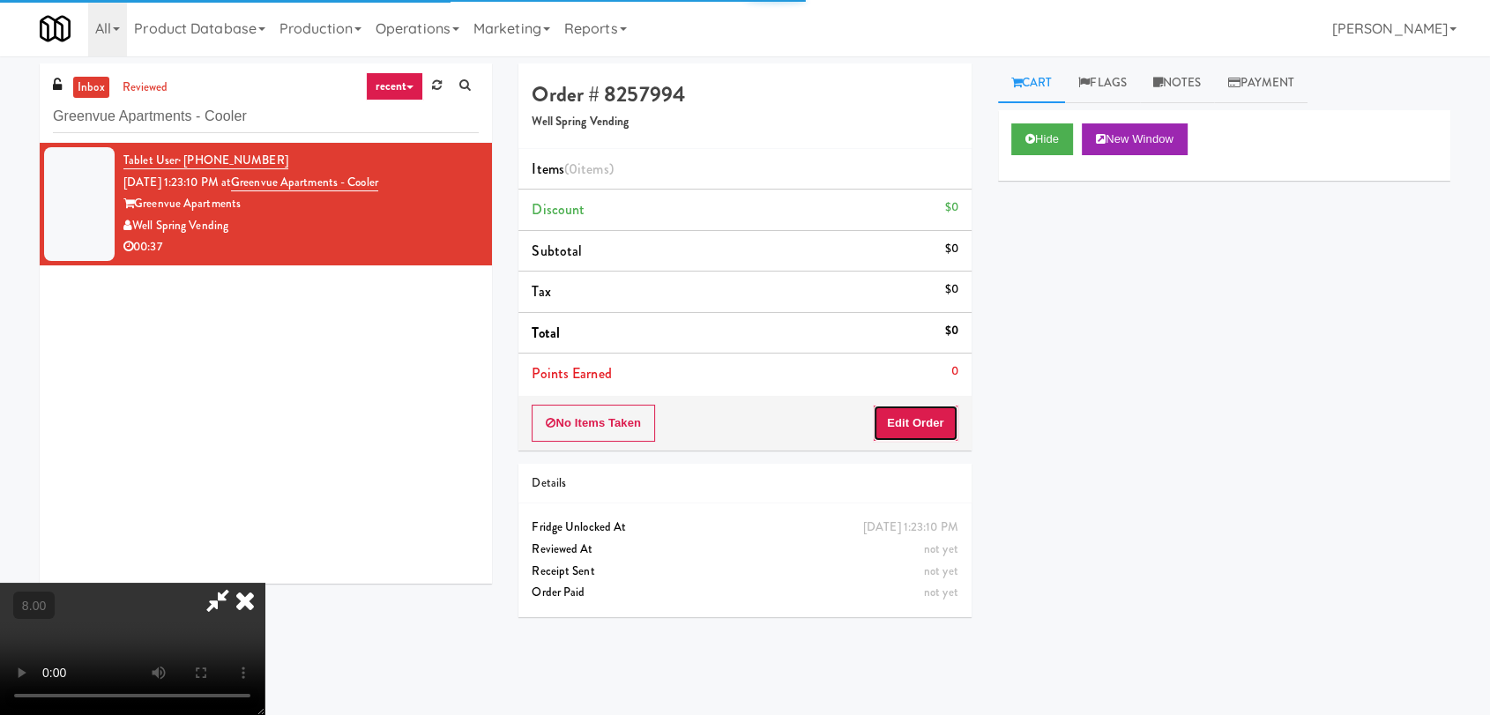
click at [920, 424] on button "Edit Order" at bounding box center [916, 423] width 86 height 37
